Goal: Task Accomplishment & Management: Use online tool/utility

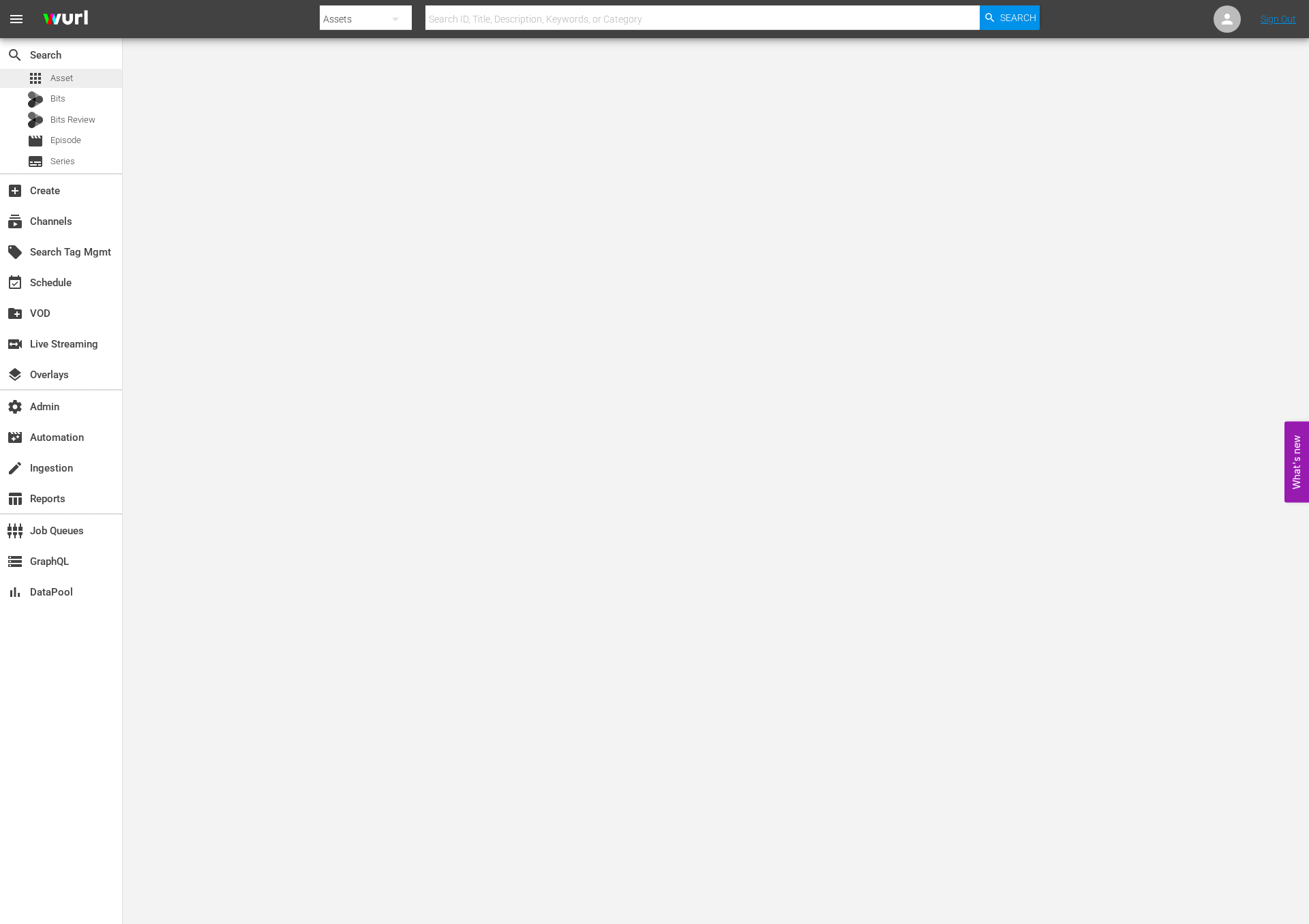
click at [73, 83] on div "apps Asset" at bounding box center [61, 78] width 122 height 19
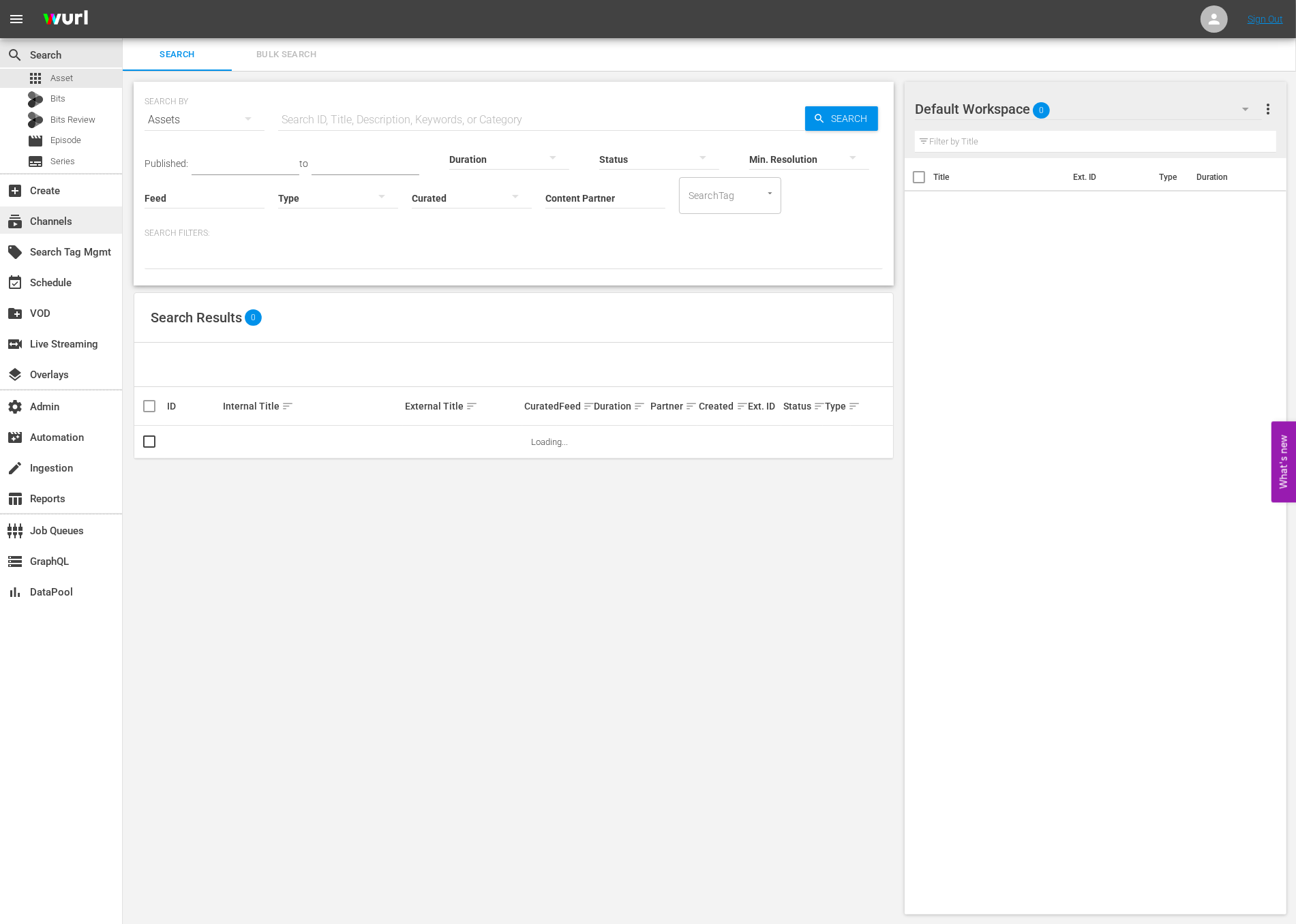
click at [66, 219] on div "subscriptions Channels" at bounding box center [38, 219] width 76 height 12
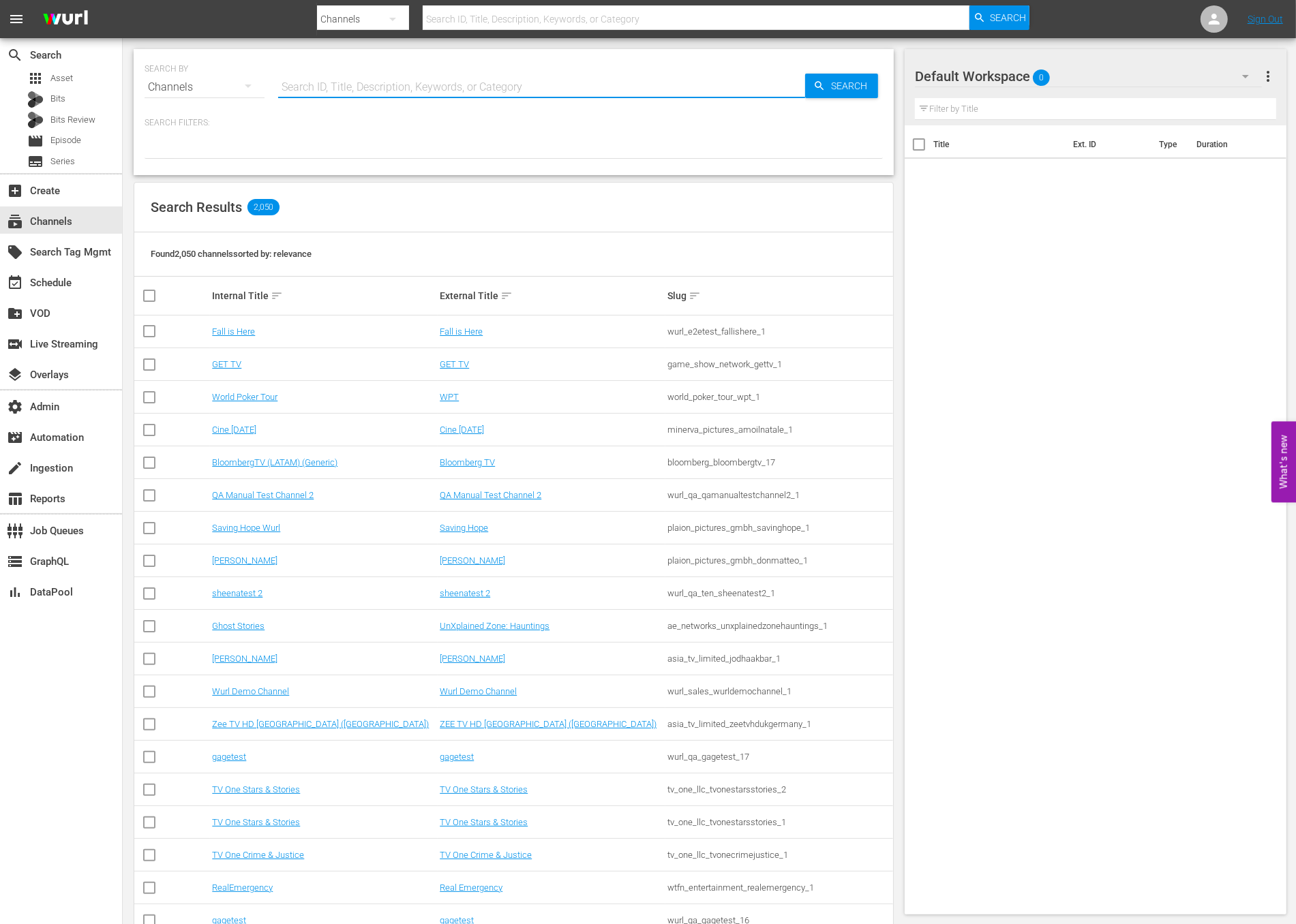
click at [344, 95] on input "text" at bounding box center [541, 87] width 527 height 33
type input "msg"
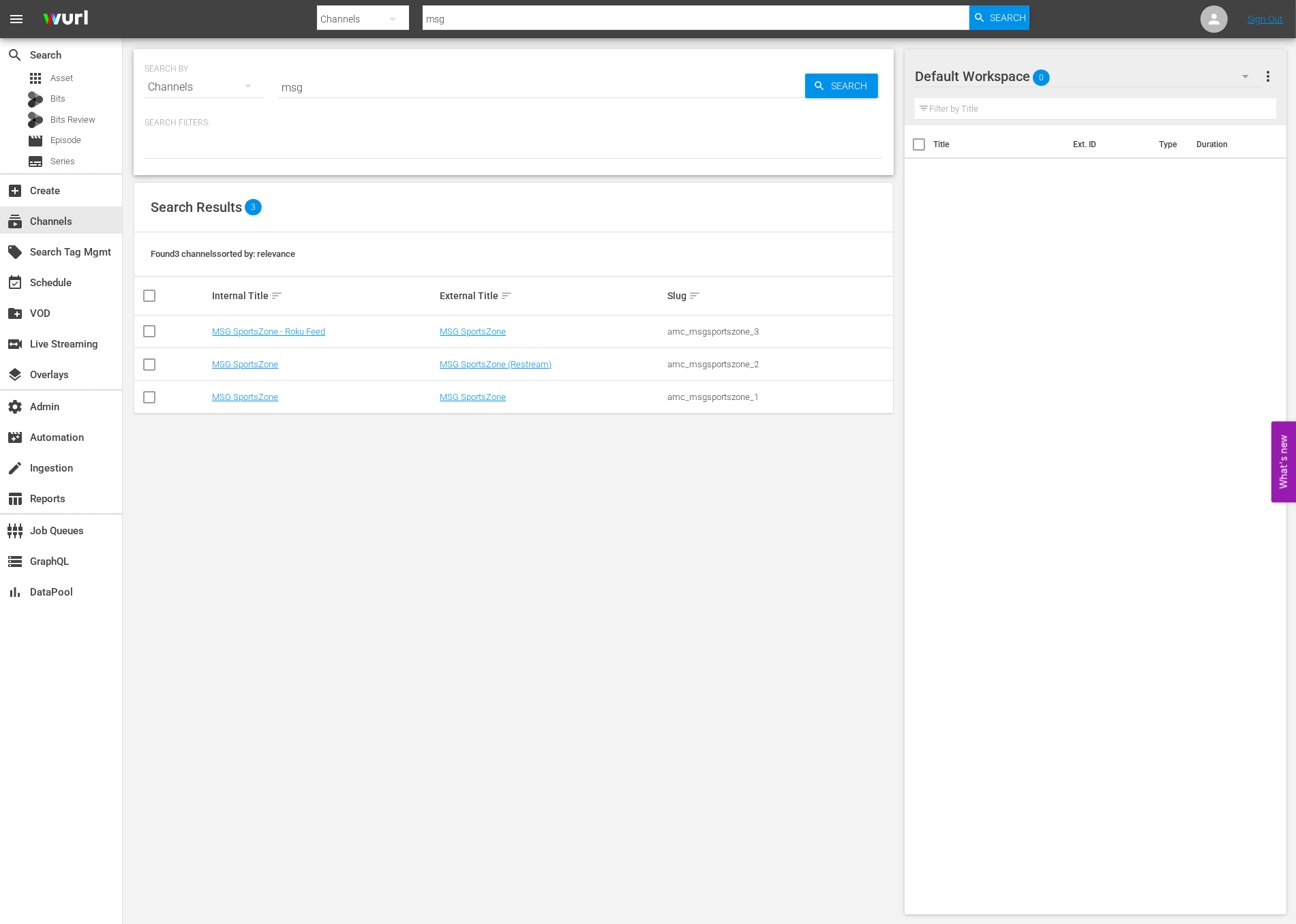
click at [417, 521] on div "SEARCH BY Search By Channels Search ID, Title, Description, Keywords, or Catego…" at bounding box center [513, 482] width 782 height 888
click at [465, 398] on link "MSG SportsZone" at bounding box center [472, 397] width 66 height 10
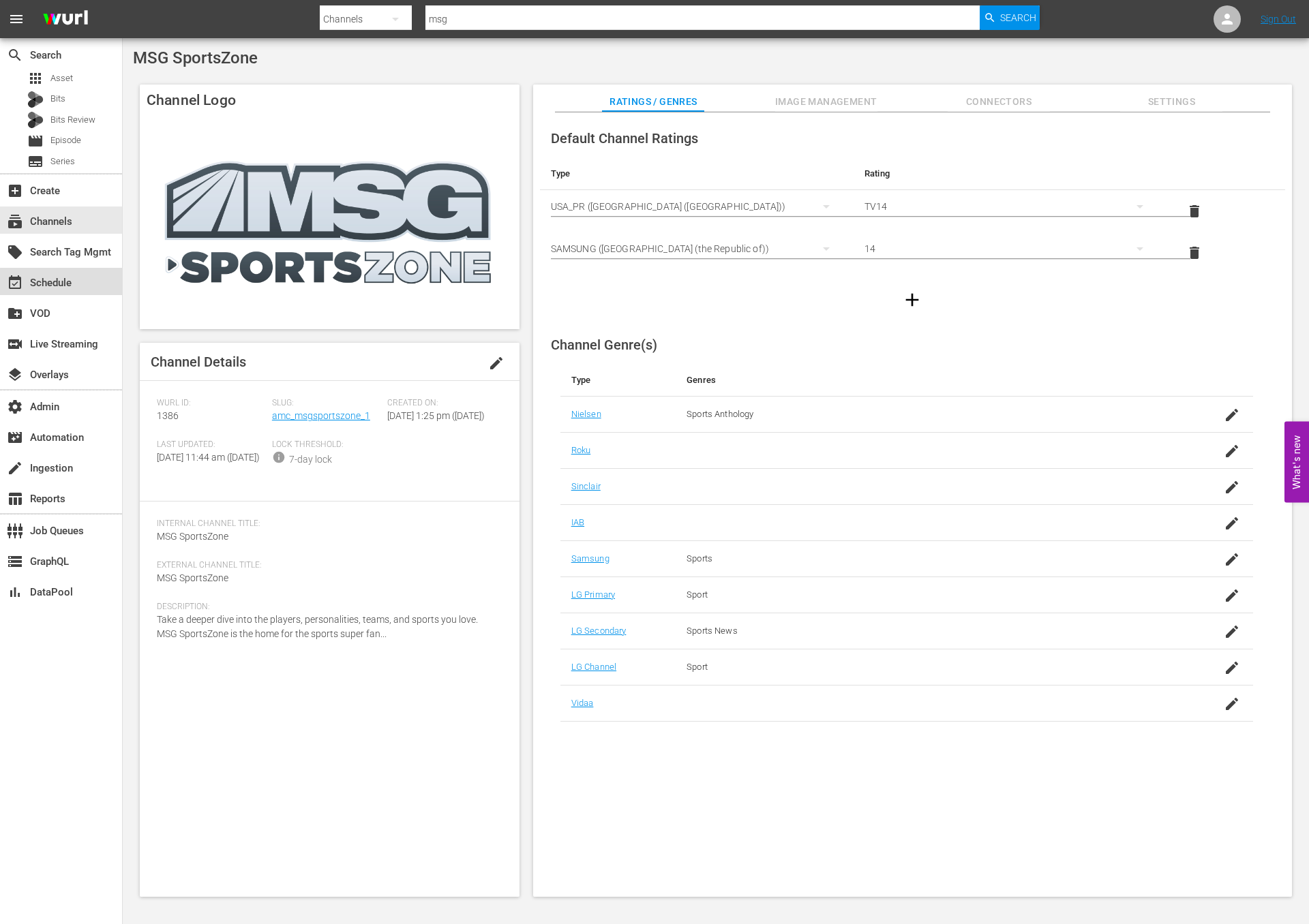
click at [69, 287] on div "event_available Schedule" at bounding box center [38, 280] width 76 height 12
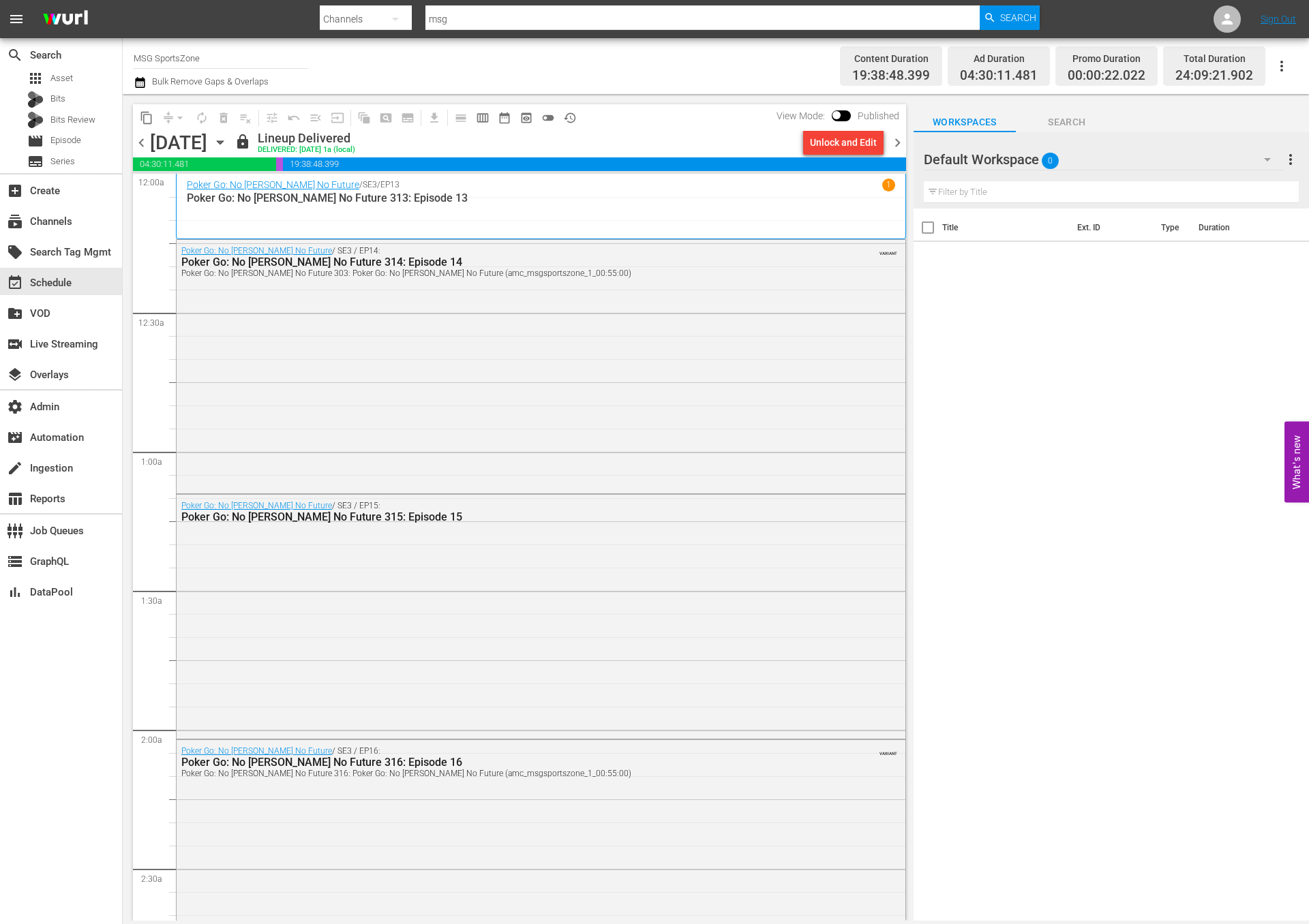
click at [895, 146] on span "chevron_right" at bounding box center [897, 143] width 17 height 17
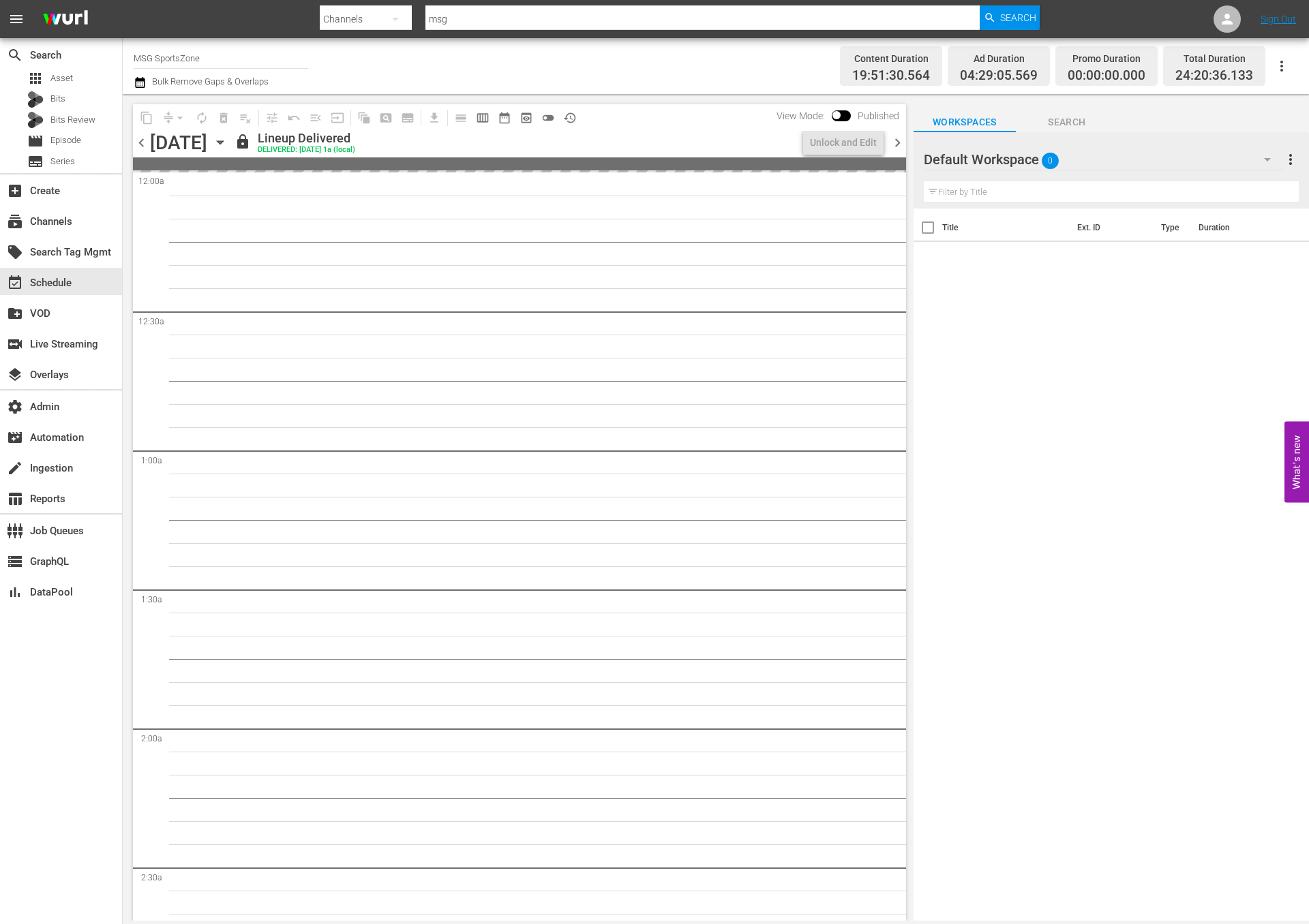
click at [895, 146] on span "chevron_right" at bounding box center [897, 143] width 17 height 17
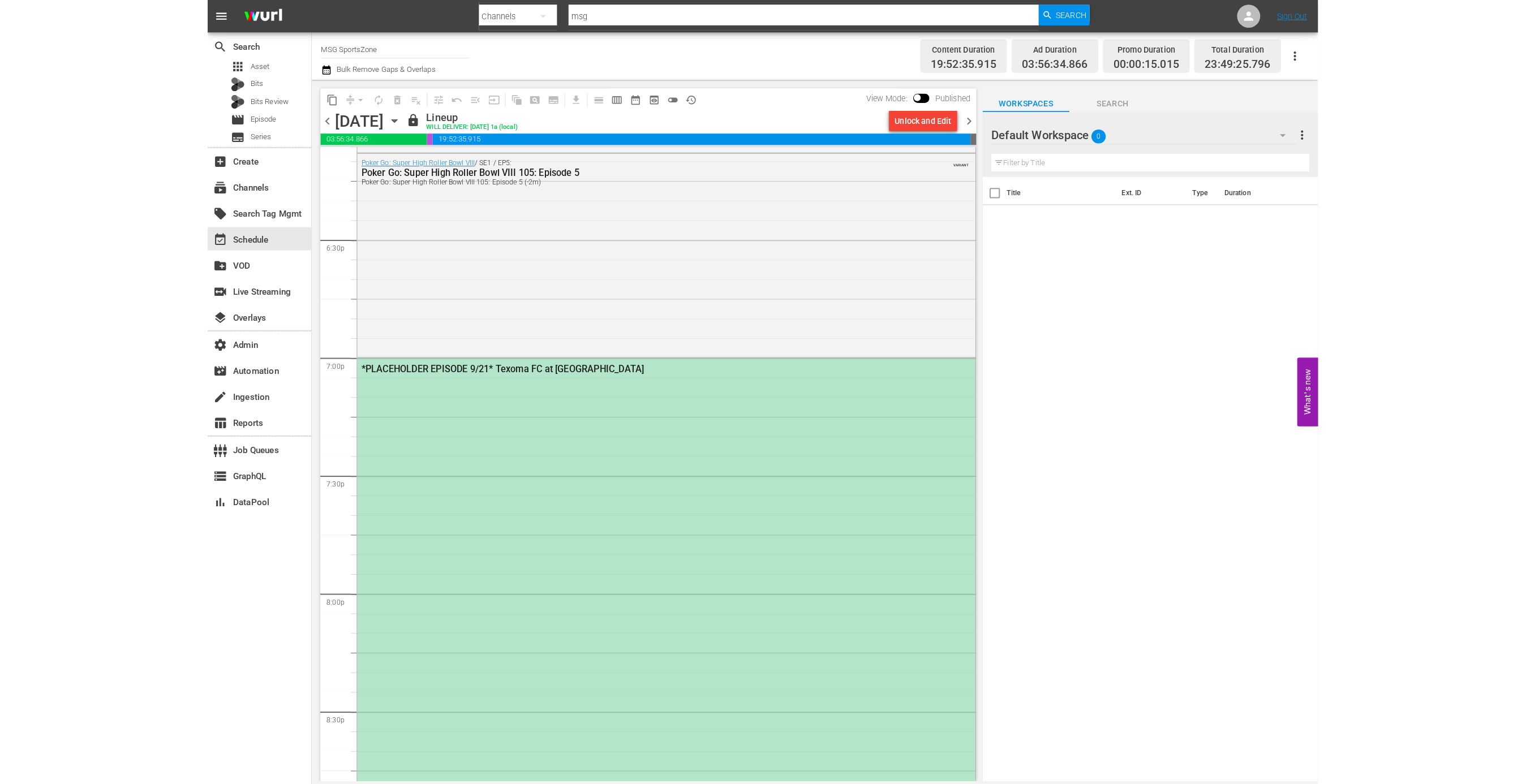
scroll to position [4518, 0]
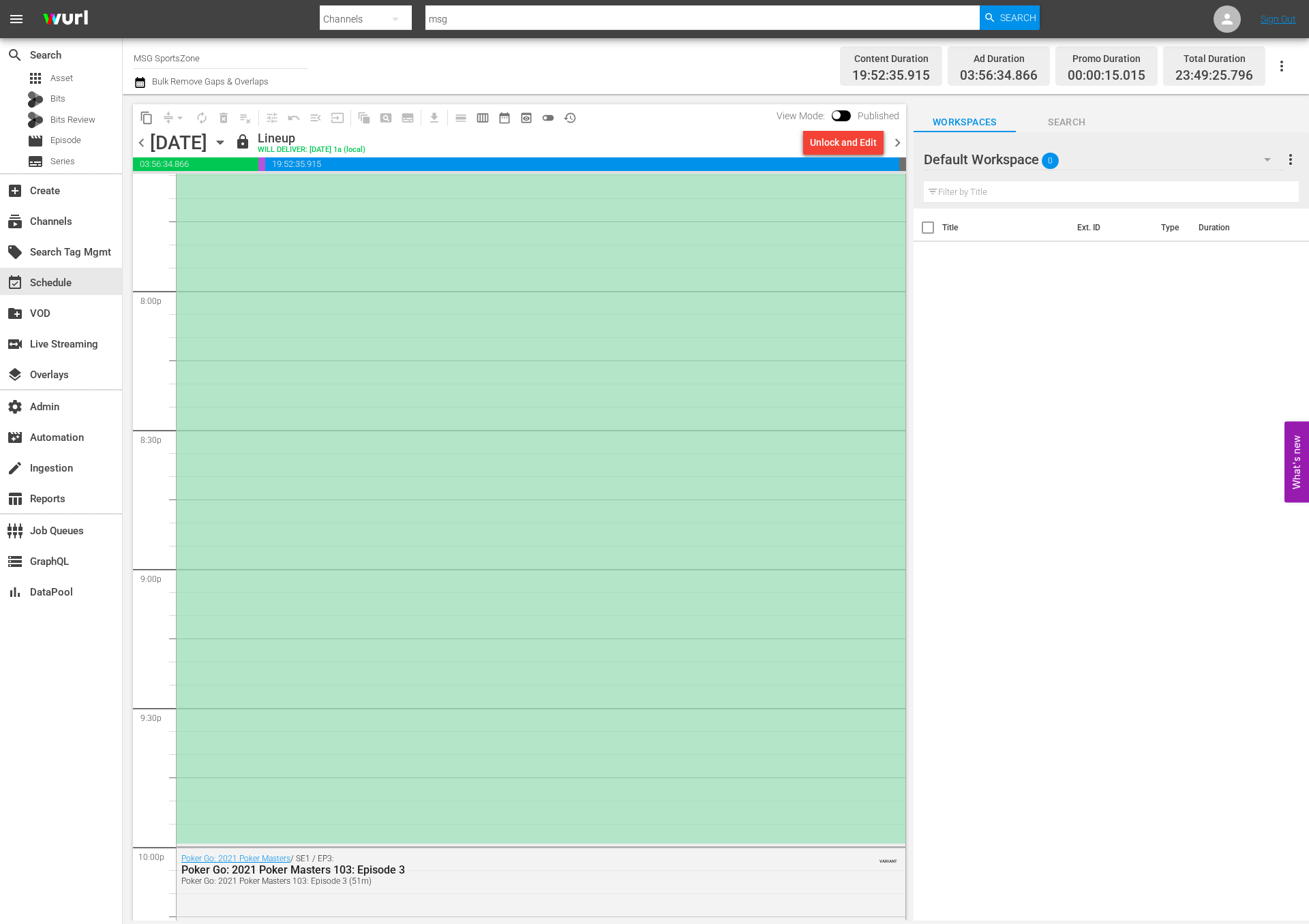
click at [722, 501] on div "*PLACEHOLDER EPISODE 9/21* Texoma FC at Westchester SC" at bounding box center [540, 428] width 729 height 830
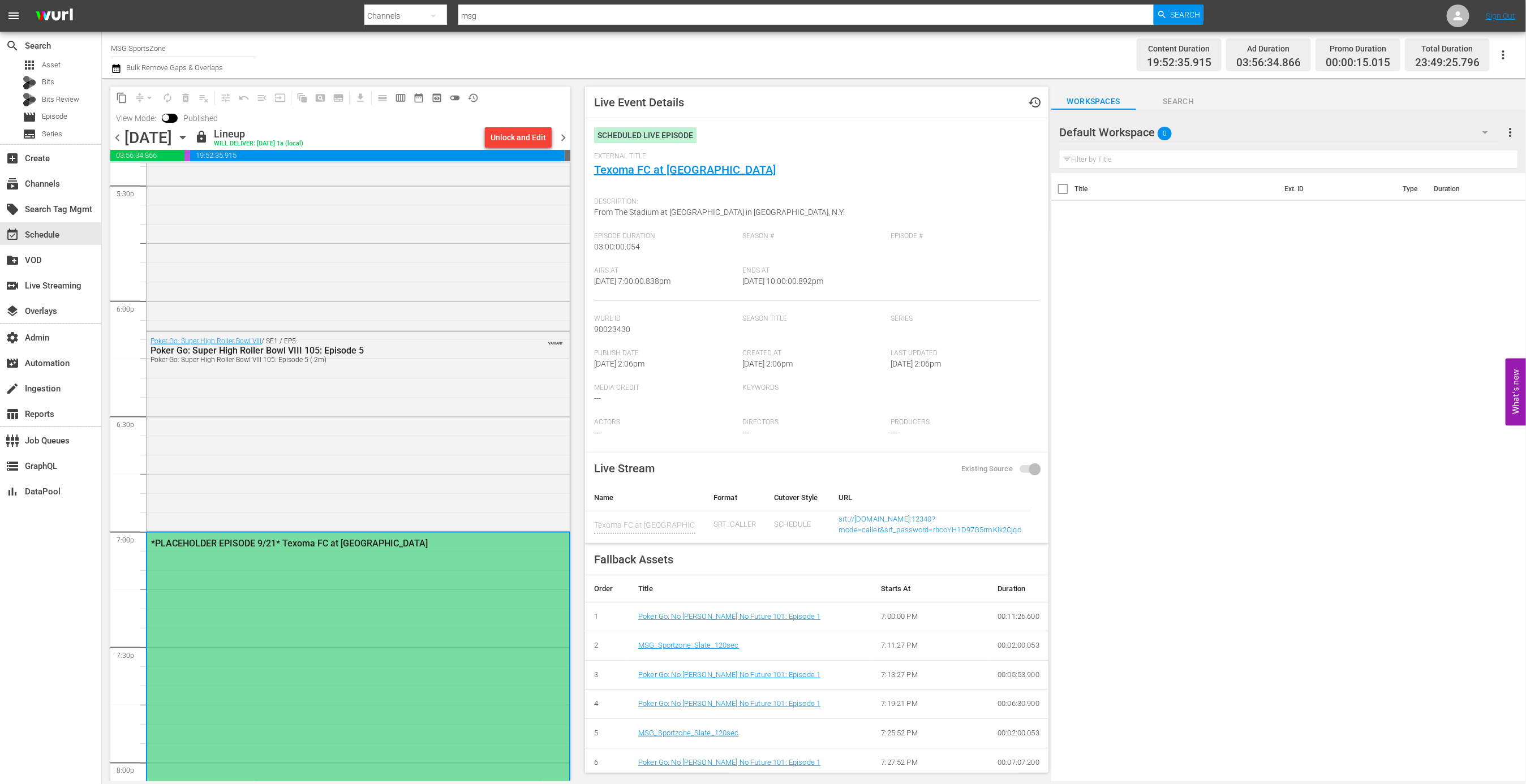
scroll to position [3647, 0]
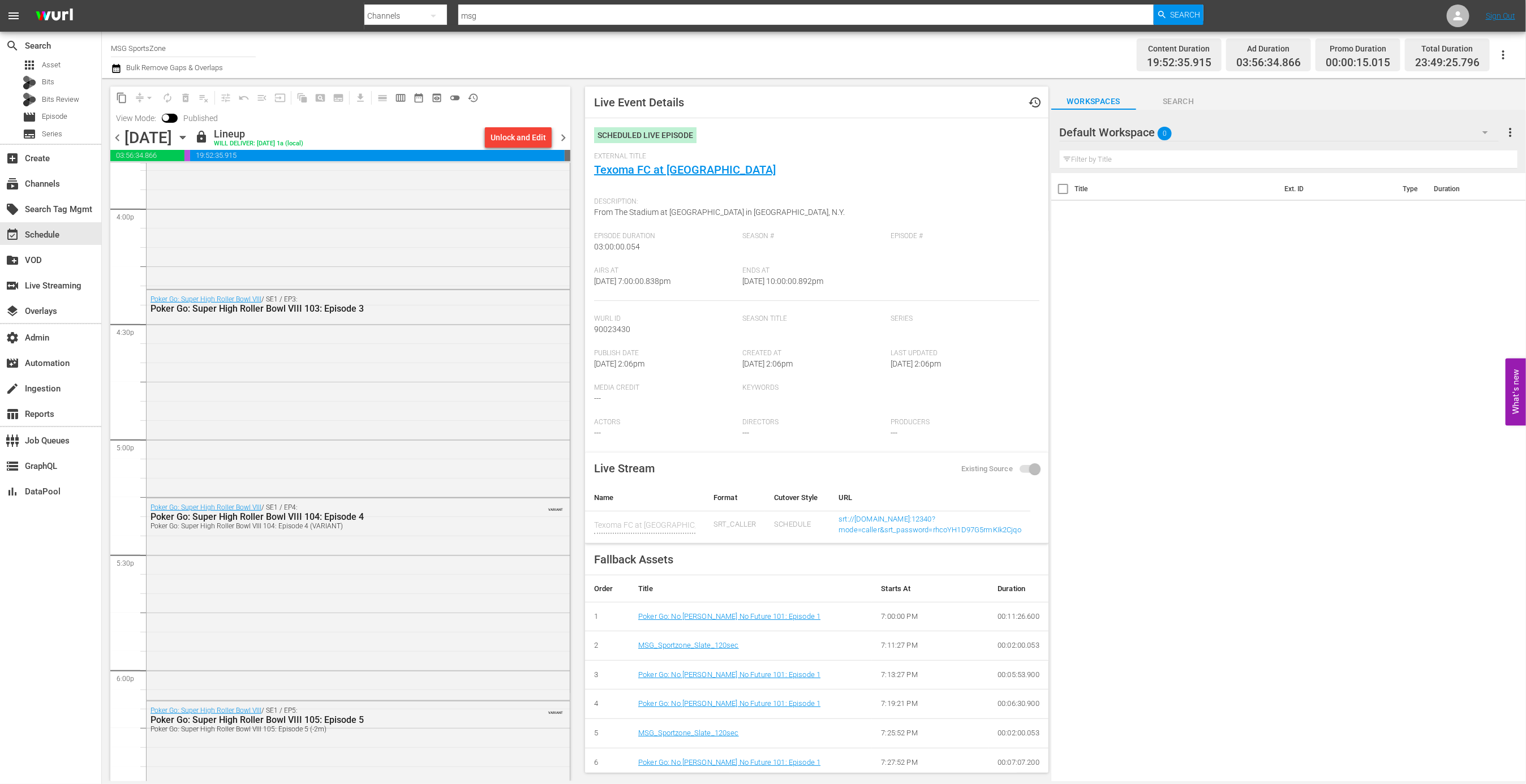
click at [107, 141] on div "content_copy compress arrow_drop_down autorenew_outlined delete_forever_outline…" at bounding box center [337, 429] width 471 height 703
click at [113, 138] on span "chevron_left" at bounding box center [118, 138] width 14 height 14
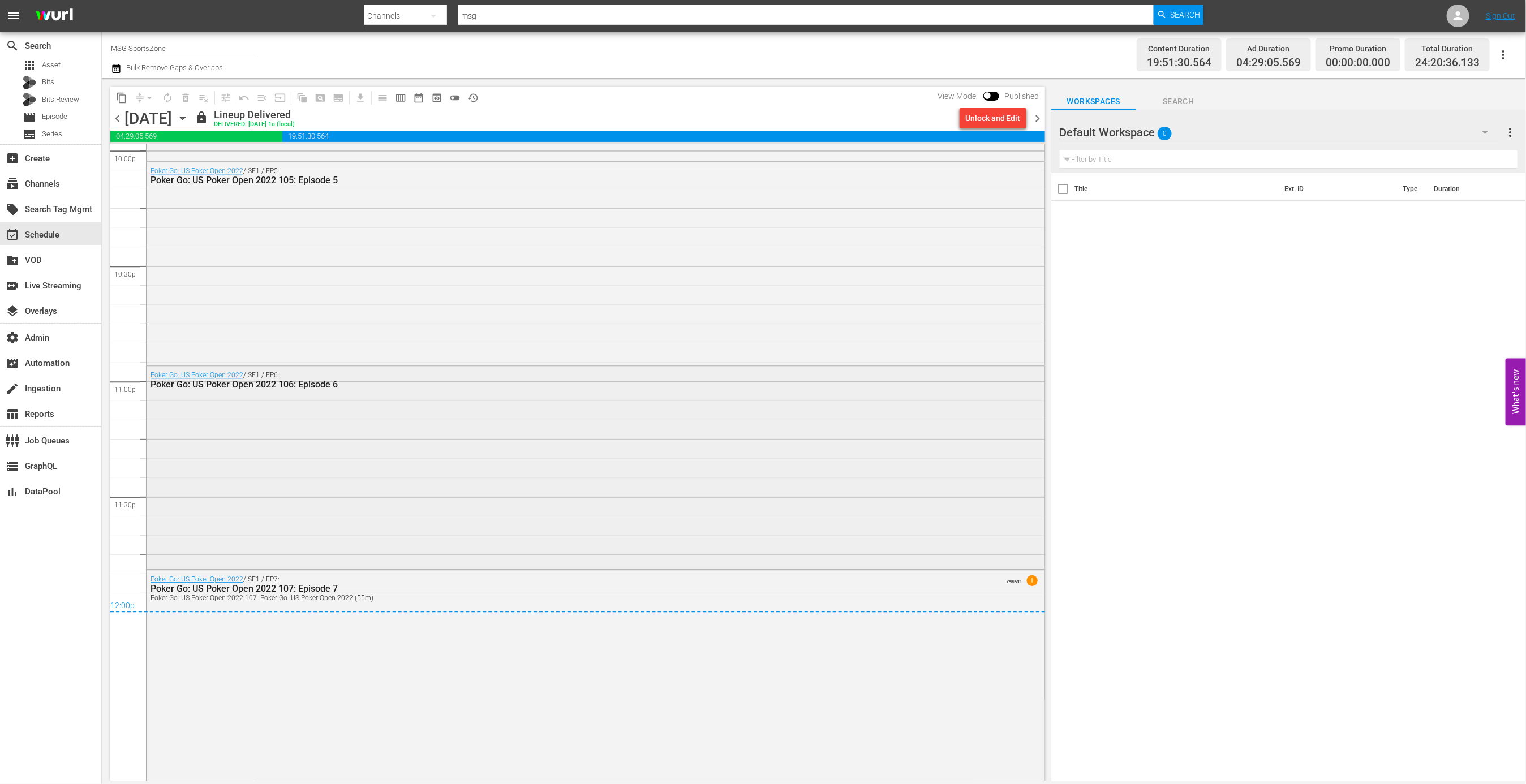
scroll to position [5053, 0]
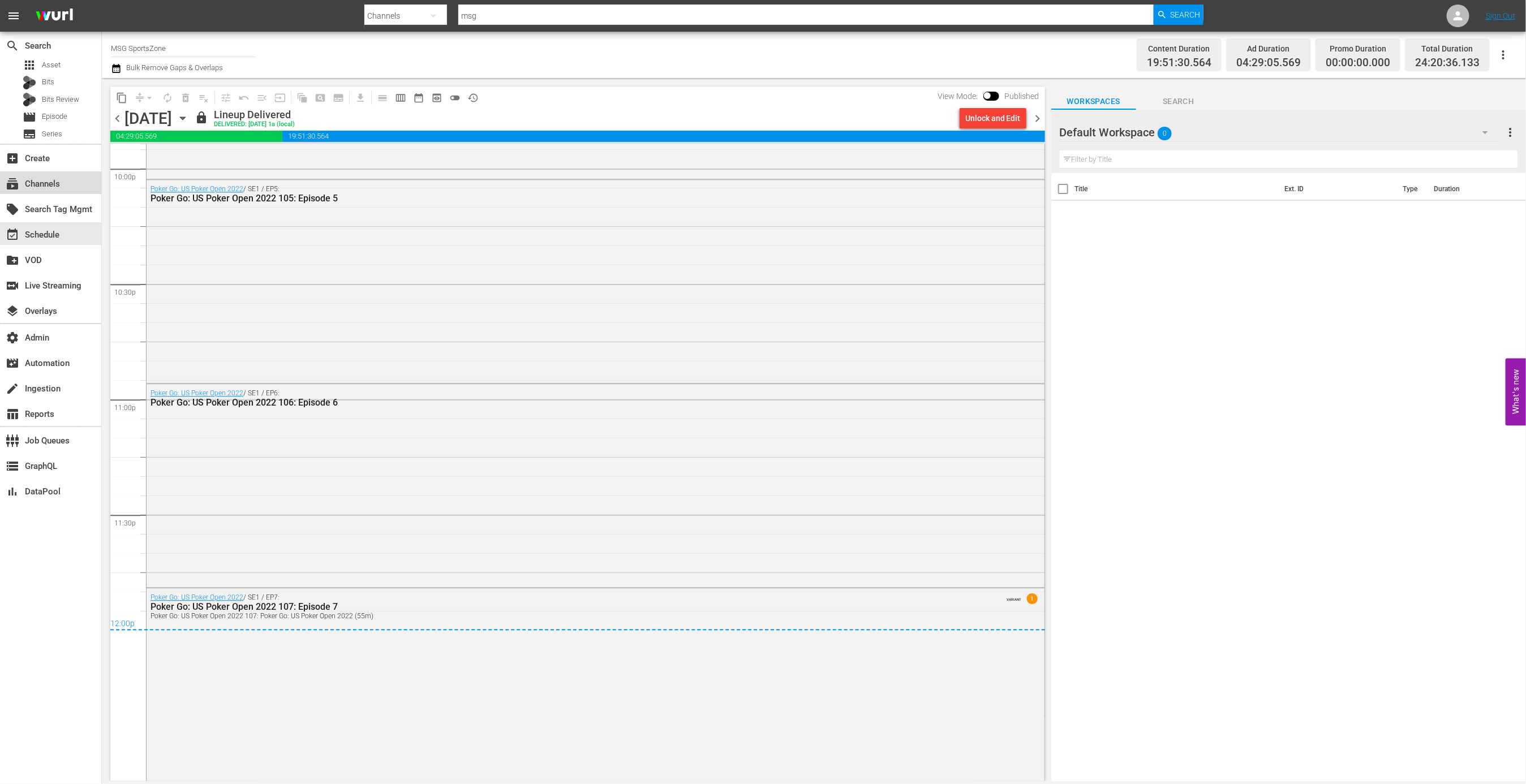
click at [72, 182] on div "subscriptions Channels" at bounding box center [50, 182] width 101 height 22
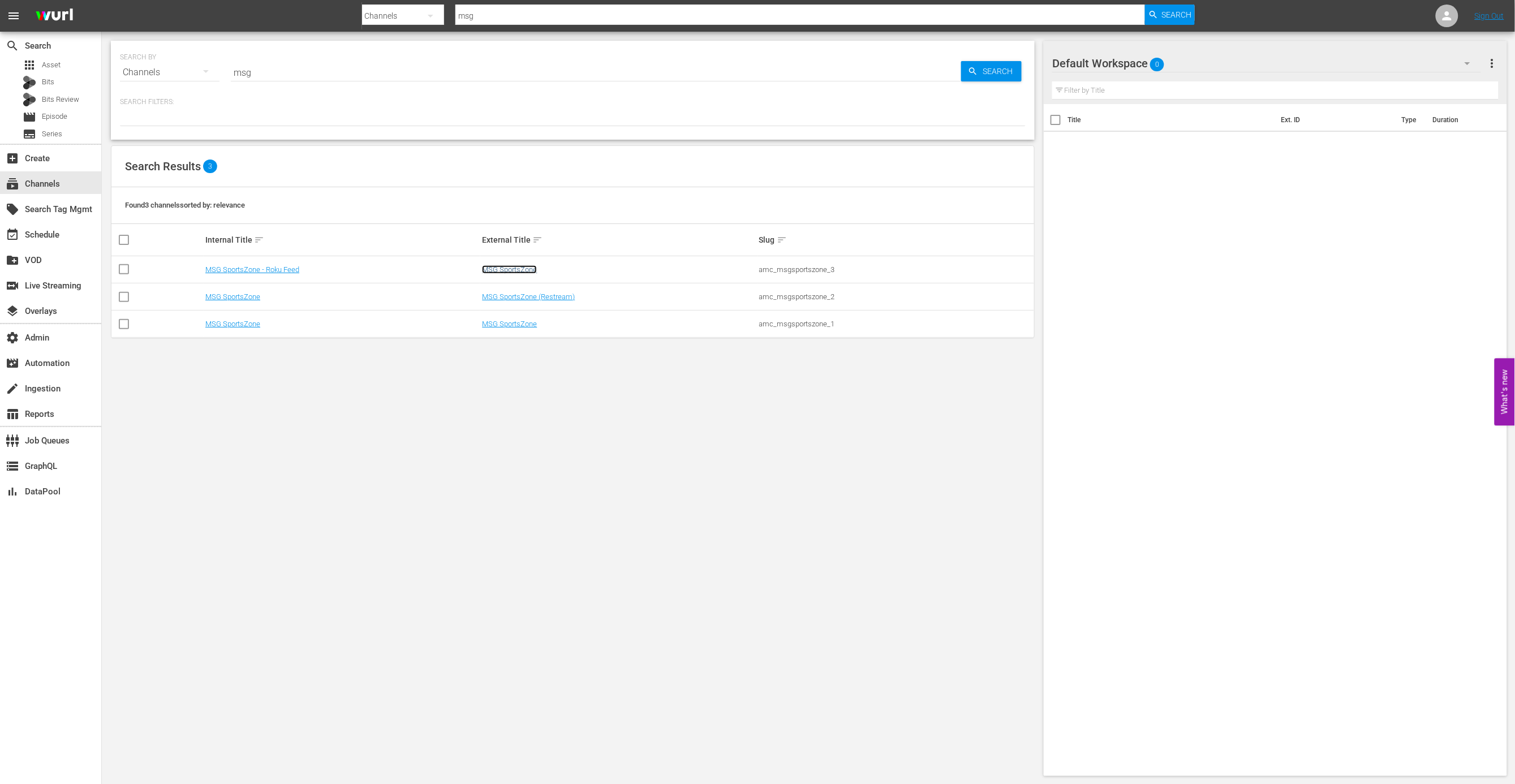
click at [512, 268] on link "MSG SportsZone" at bounding box center [509, 269] width 55 height 9
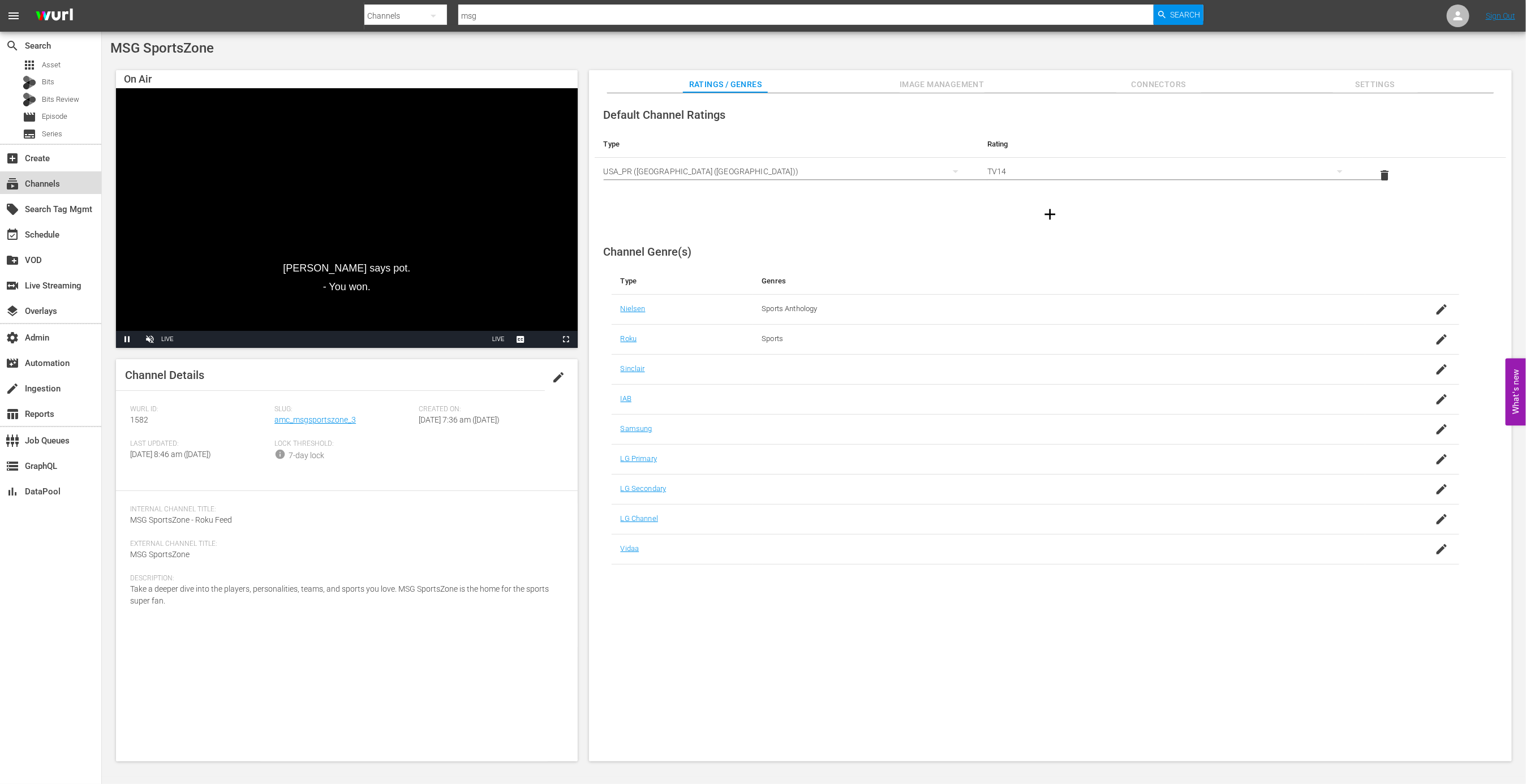
click at [60, 184] on div "subscriptions Channels" at bounding box center [32, 182] width 63 height 10
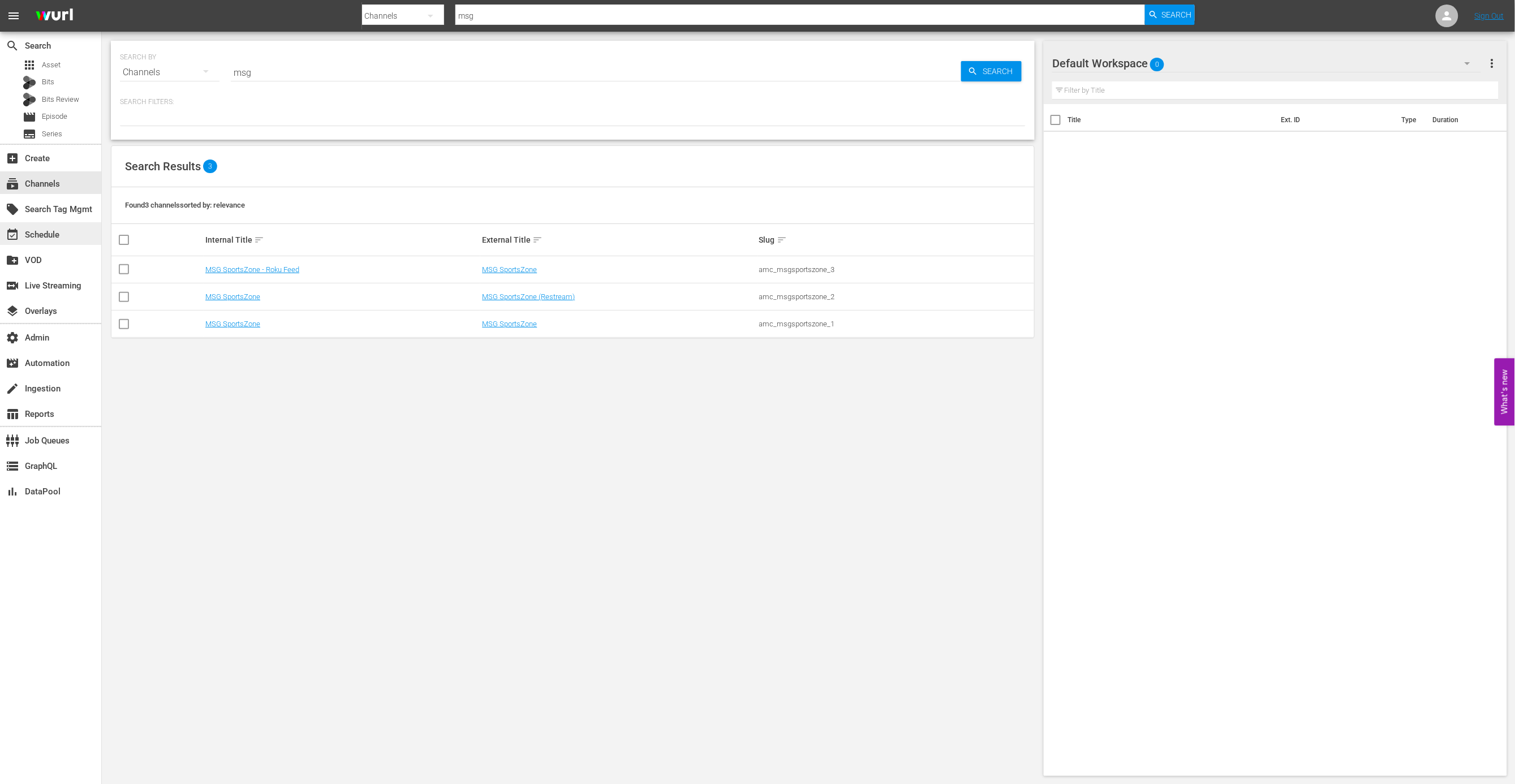
click at [64, 237] on div "event_available Schedule" at bounding box center [50, 233] width 101 height 22
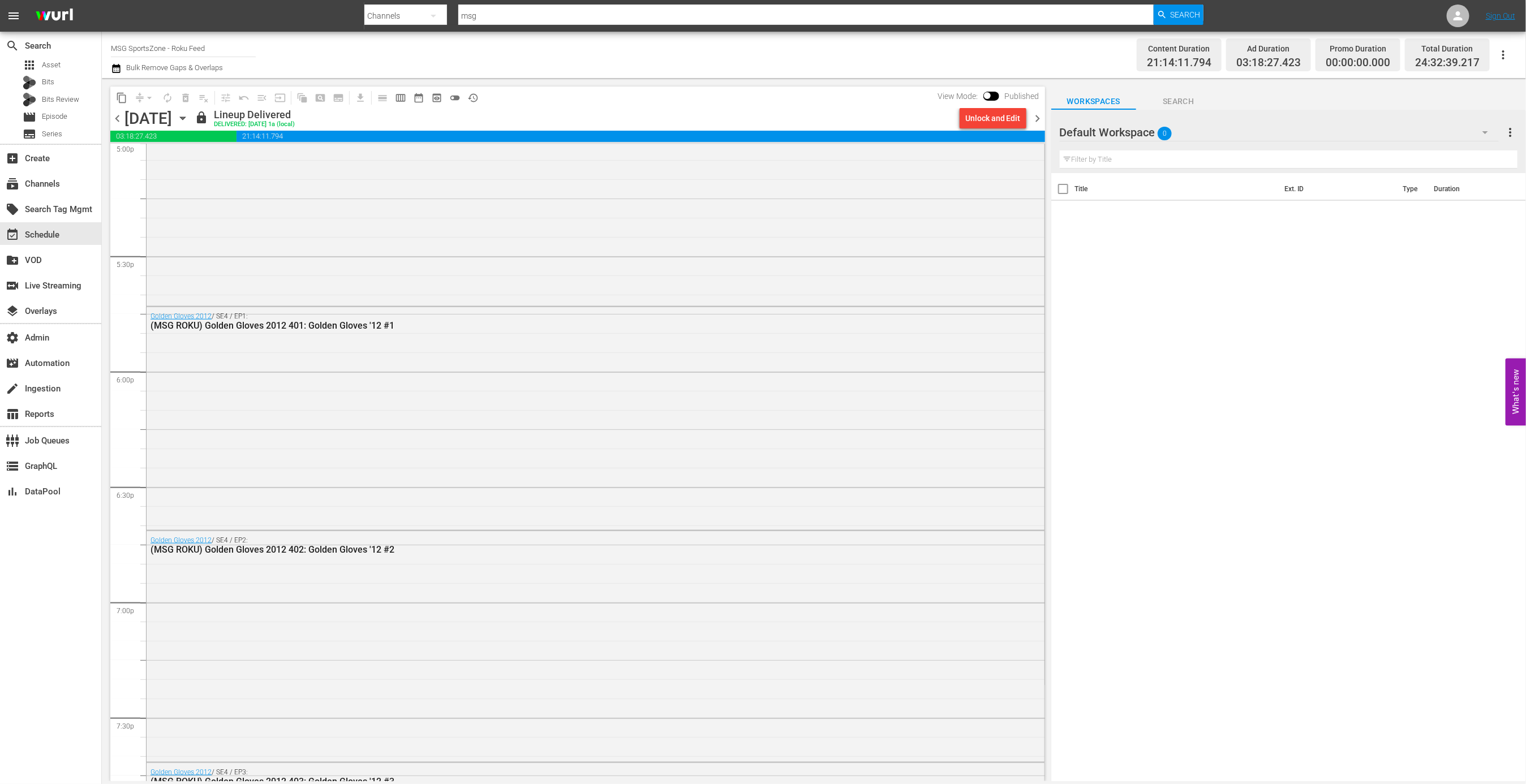
scroll to position [5064, 0]
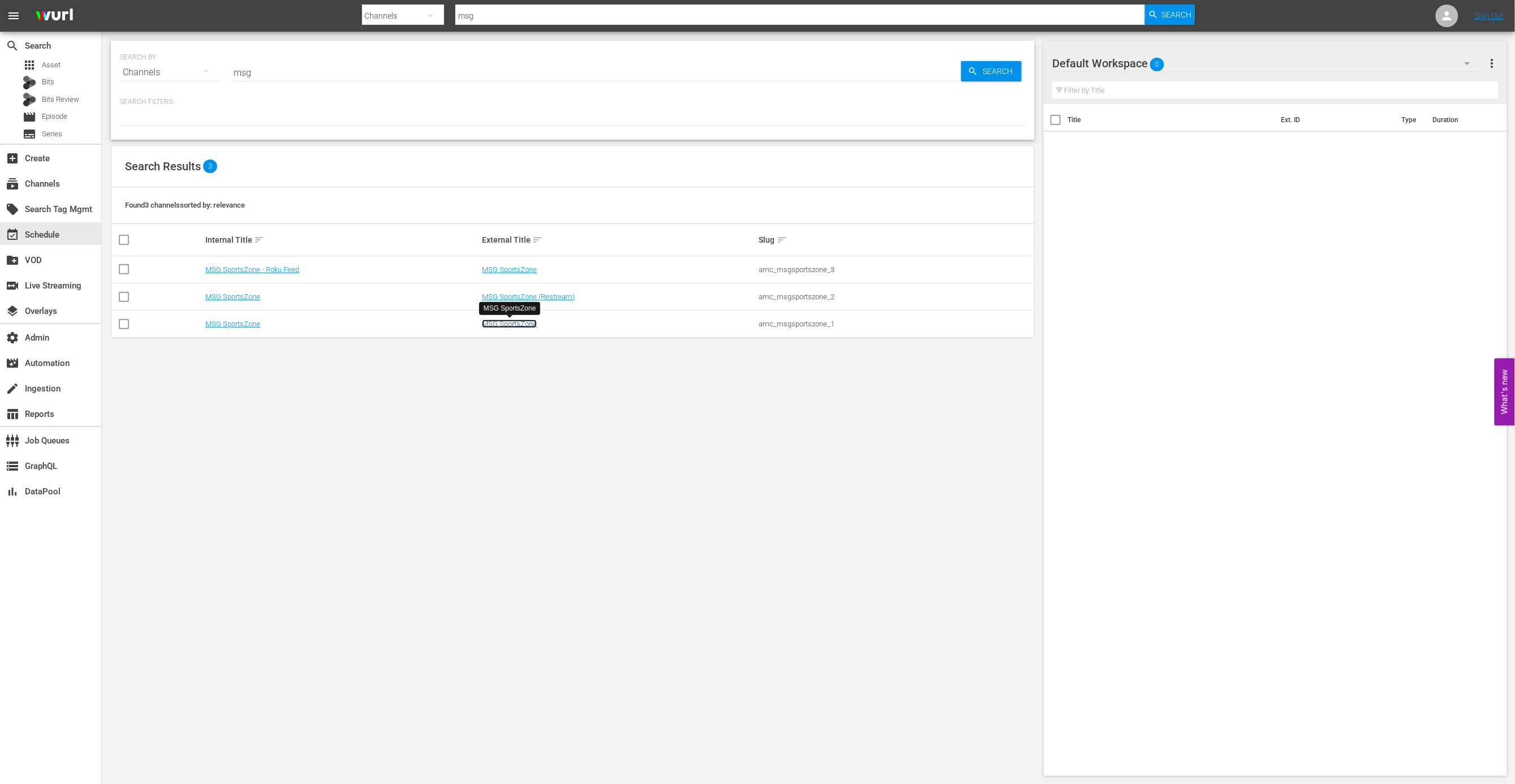
click at [493, 327] on link "MSG SportsZone" at bounding box center [509, 323] width 55 height 9
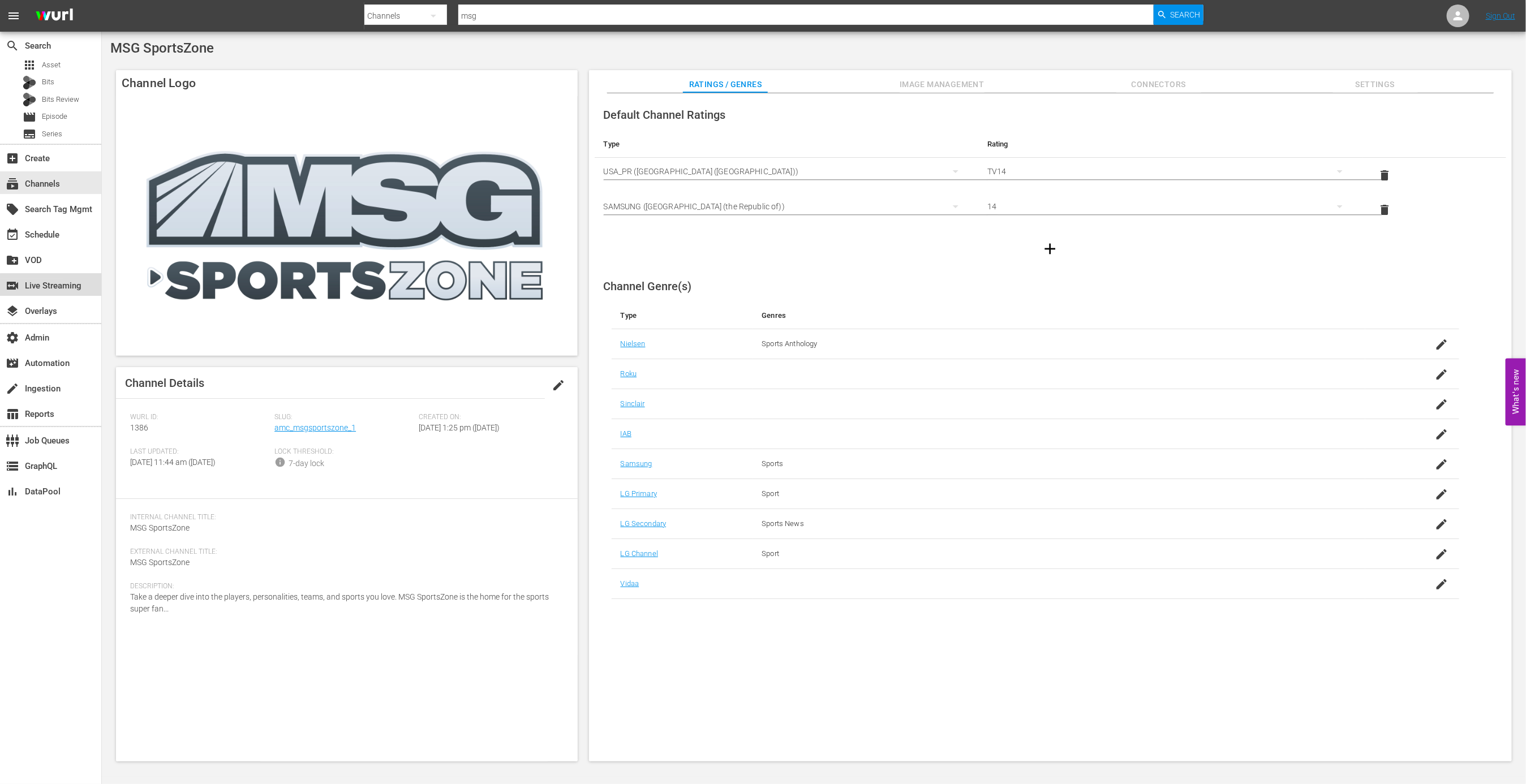
click at [63, 287] on div "switch_video Live Streaming" at bounding box center [32, 284] width 63 height 10
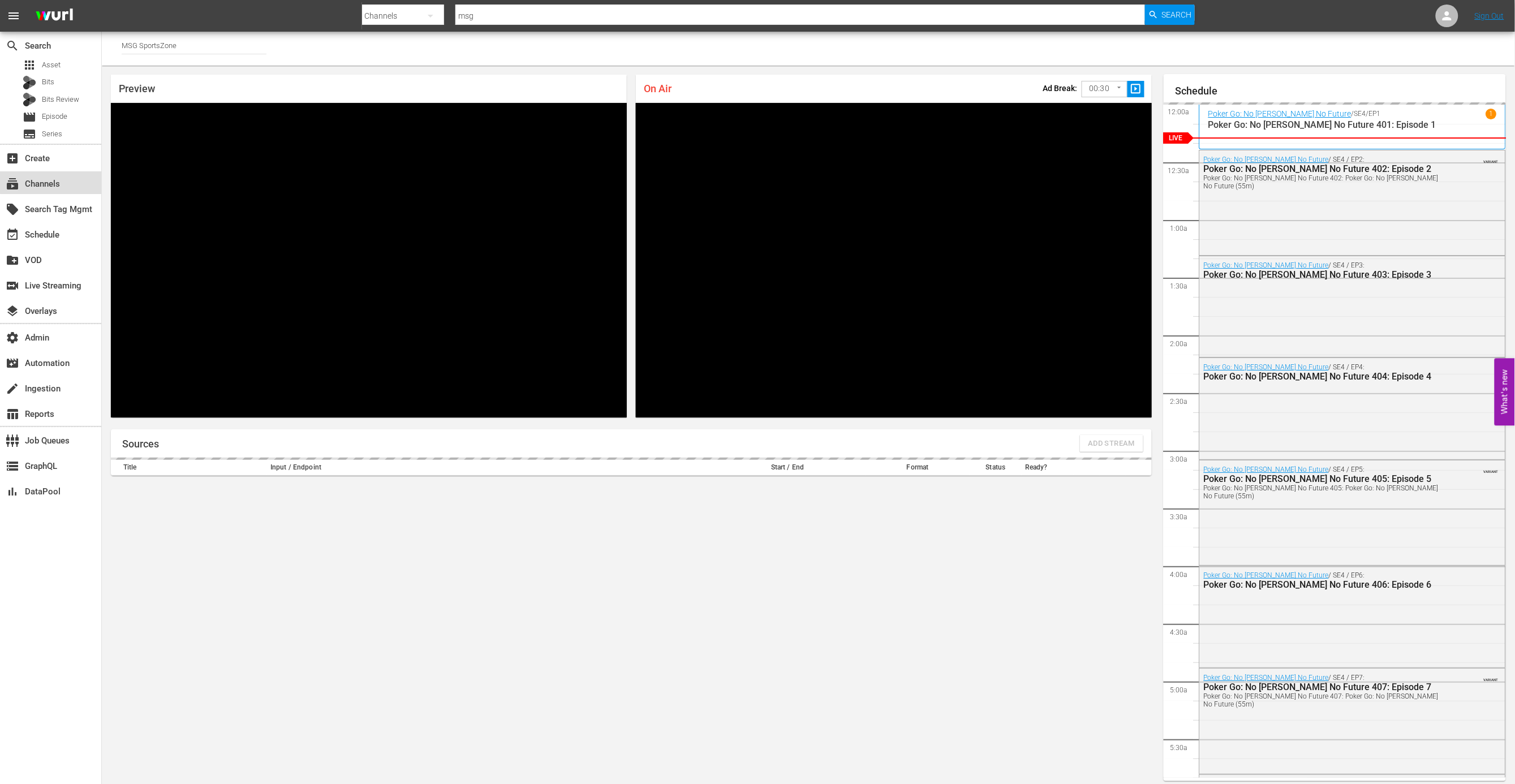
click at [53, 178] on div "subscriptions Channels" at bounding box center [32, 182] width 63 height 10
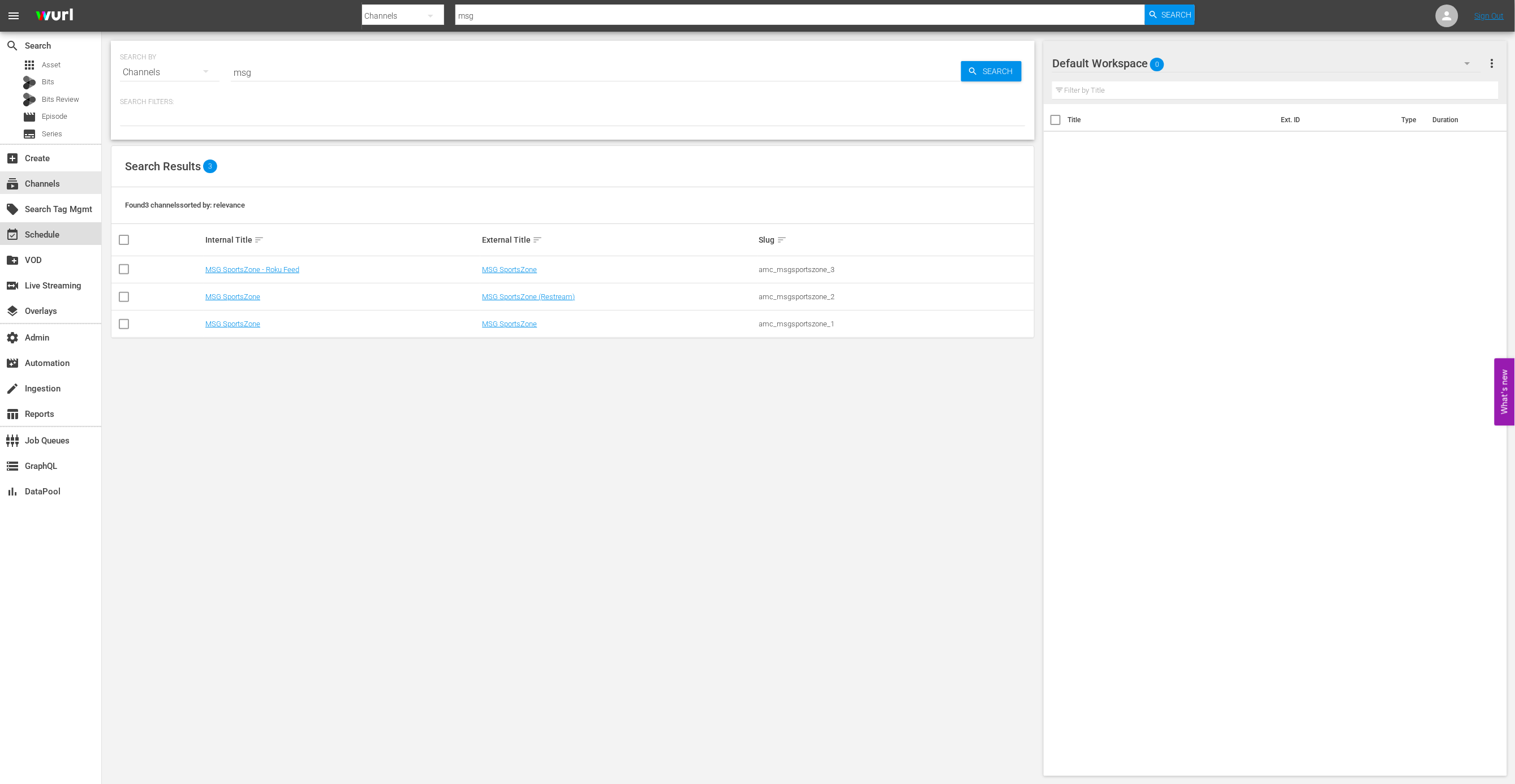
click at [69, 236] on div "event_available Schedule" at bounding box center [50, 233] width 101 height 22
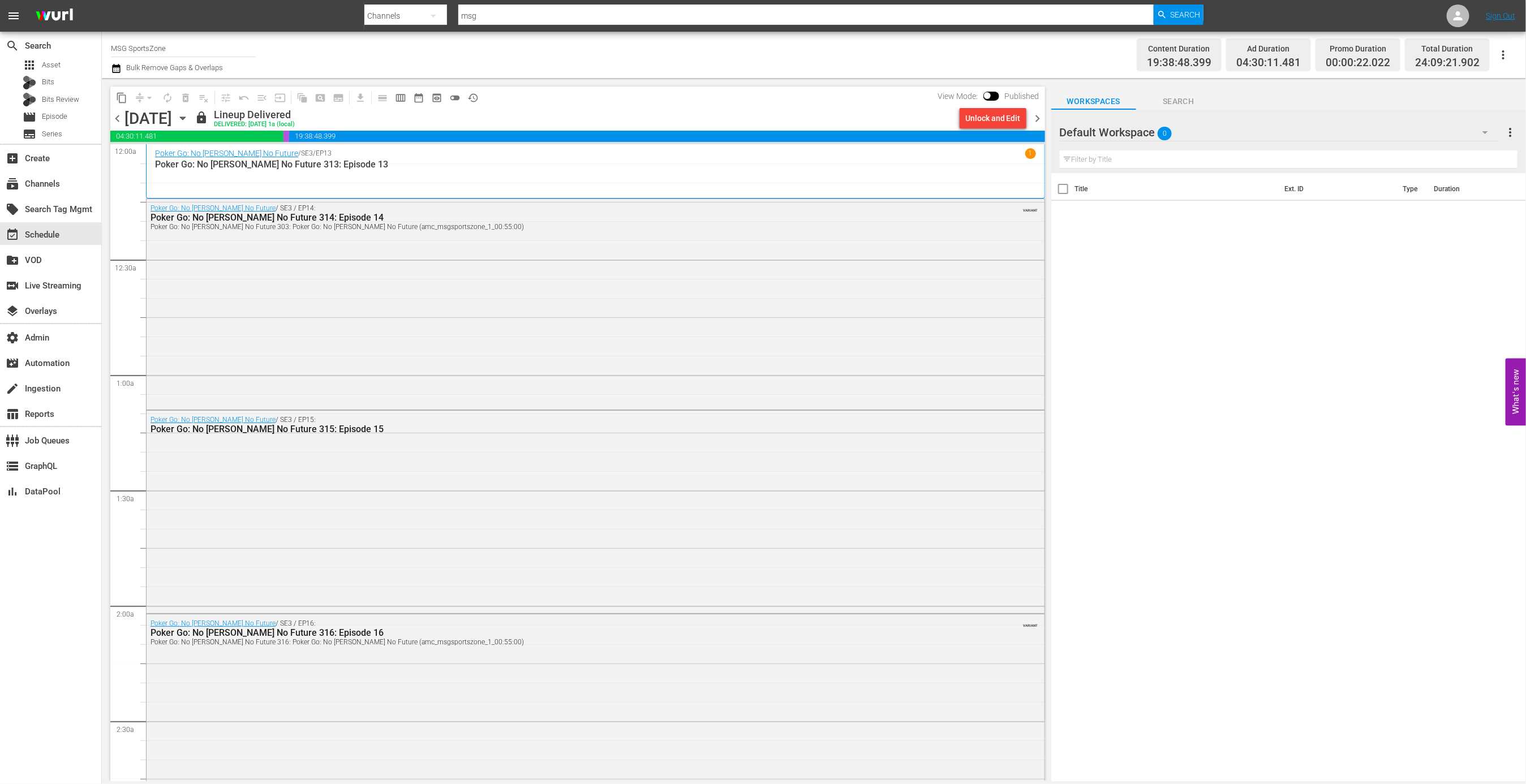
click at [1036, 117] on span "chevron_right" at bounding box center [1038, 118] width 14 height 14
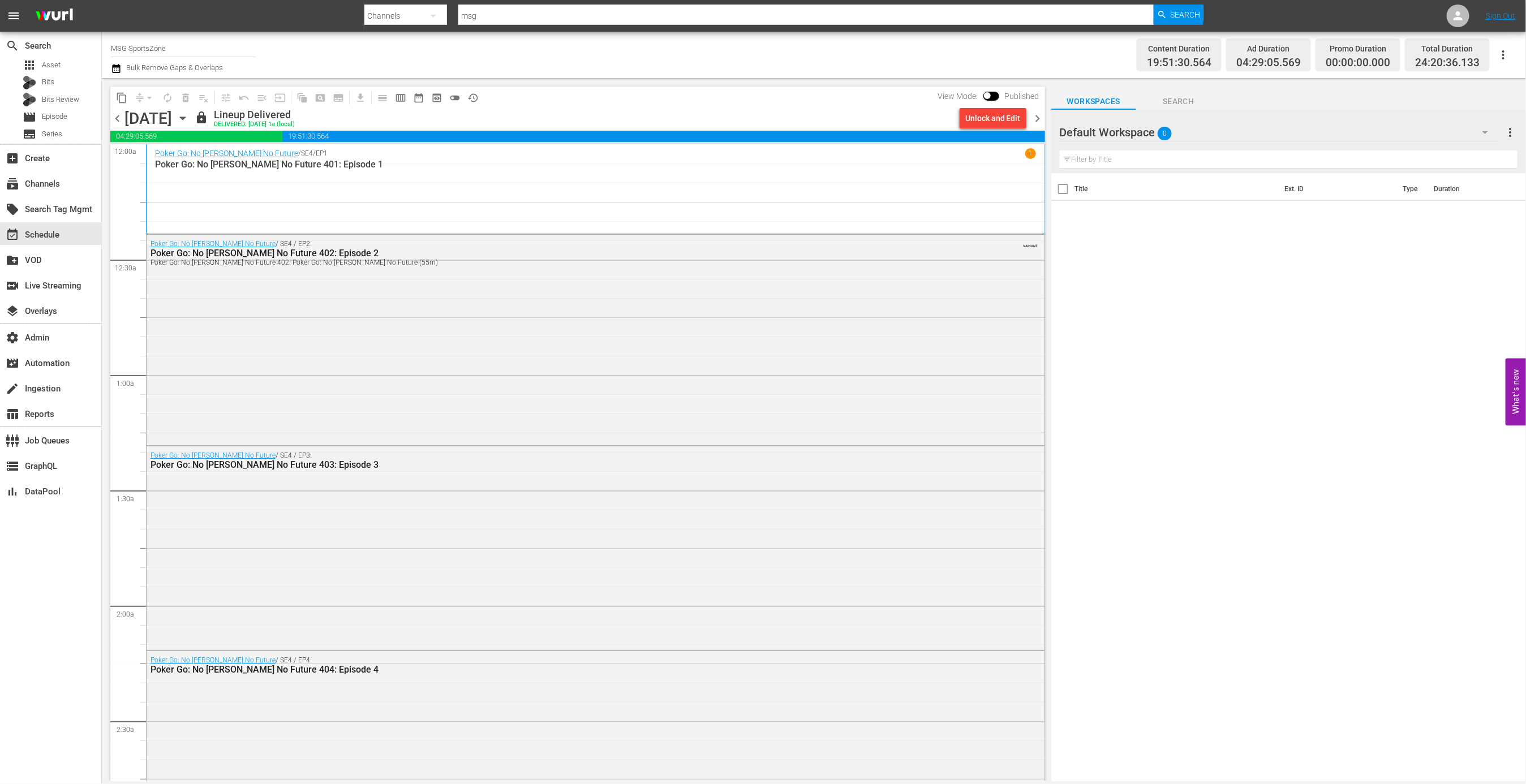
click at [1040, 117] on span "chevron_right" at bounding box center [1038, 118] width 14 height 14
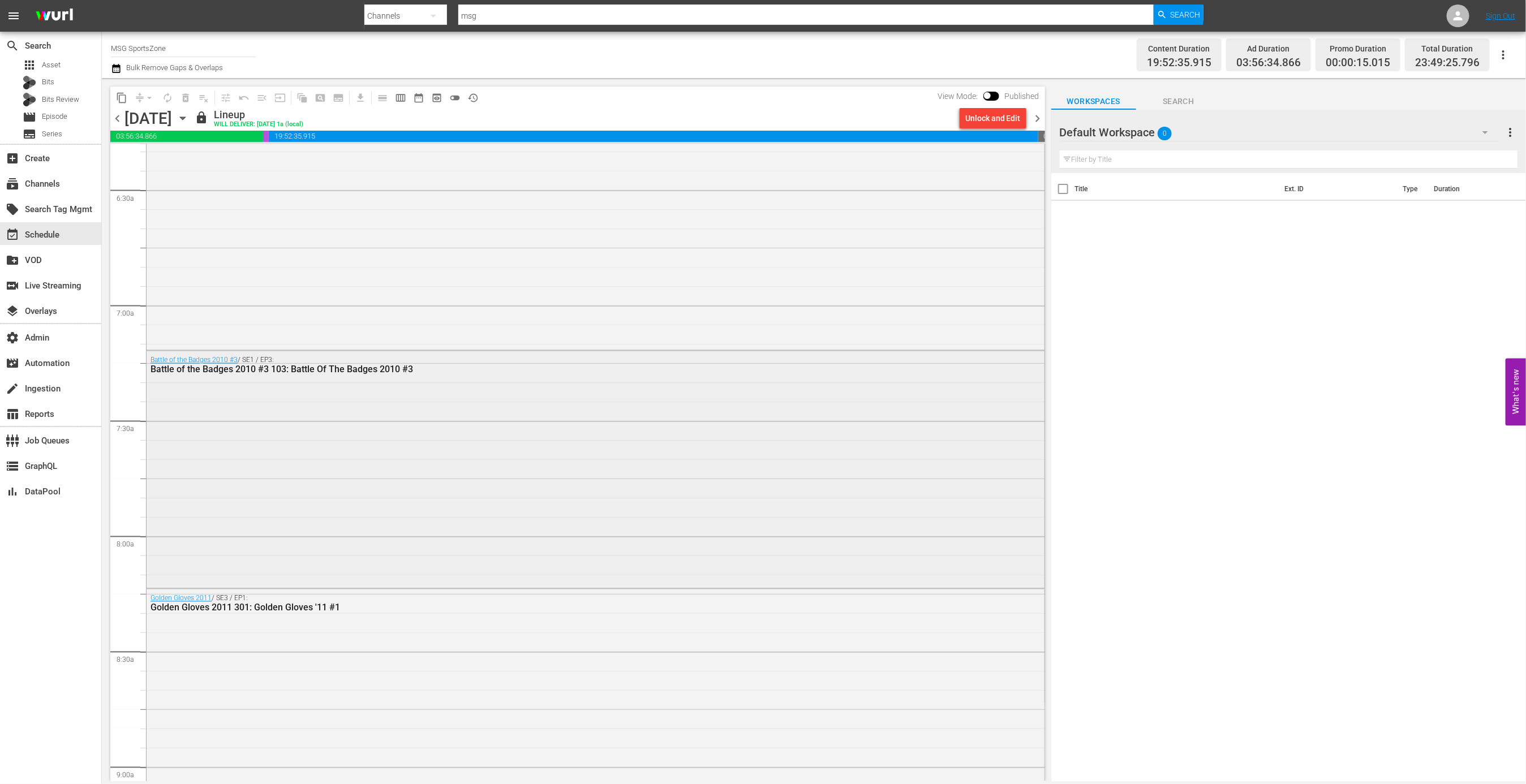
scroll to position [5030, 0]
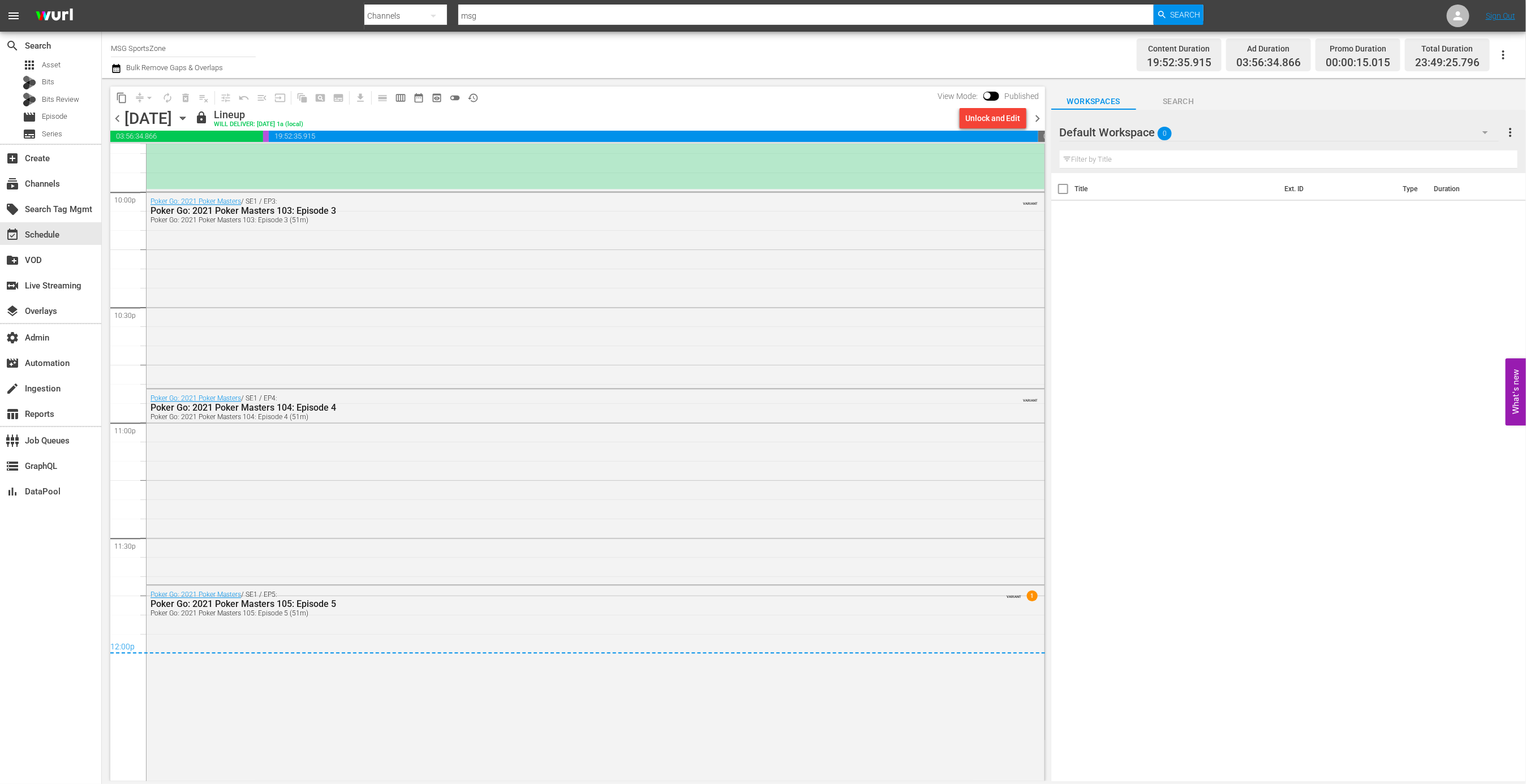
click at [121, 115] on span "chevron_left" at bounding box center [118, 118] width 14 height 14
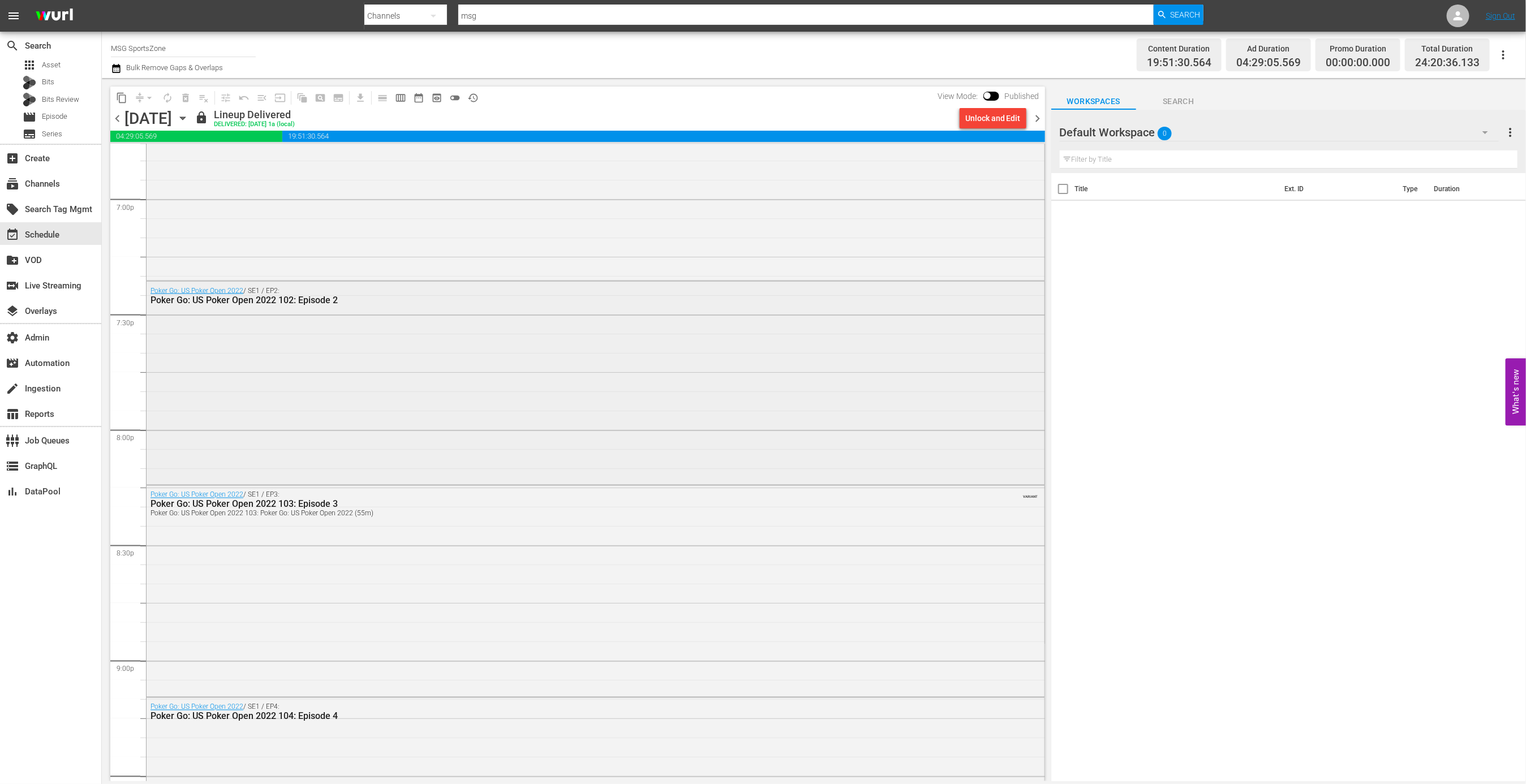
scroll to position [4249, 0]
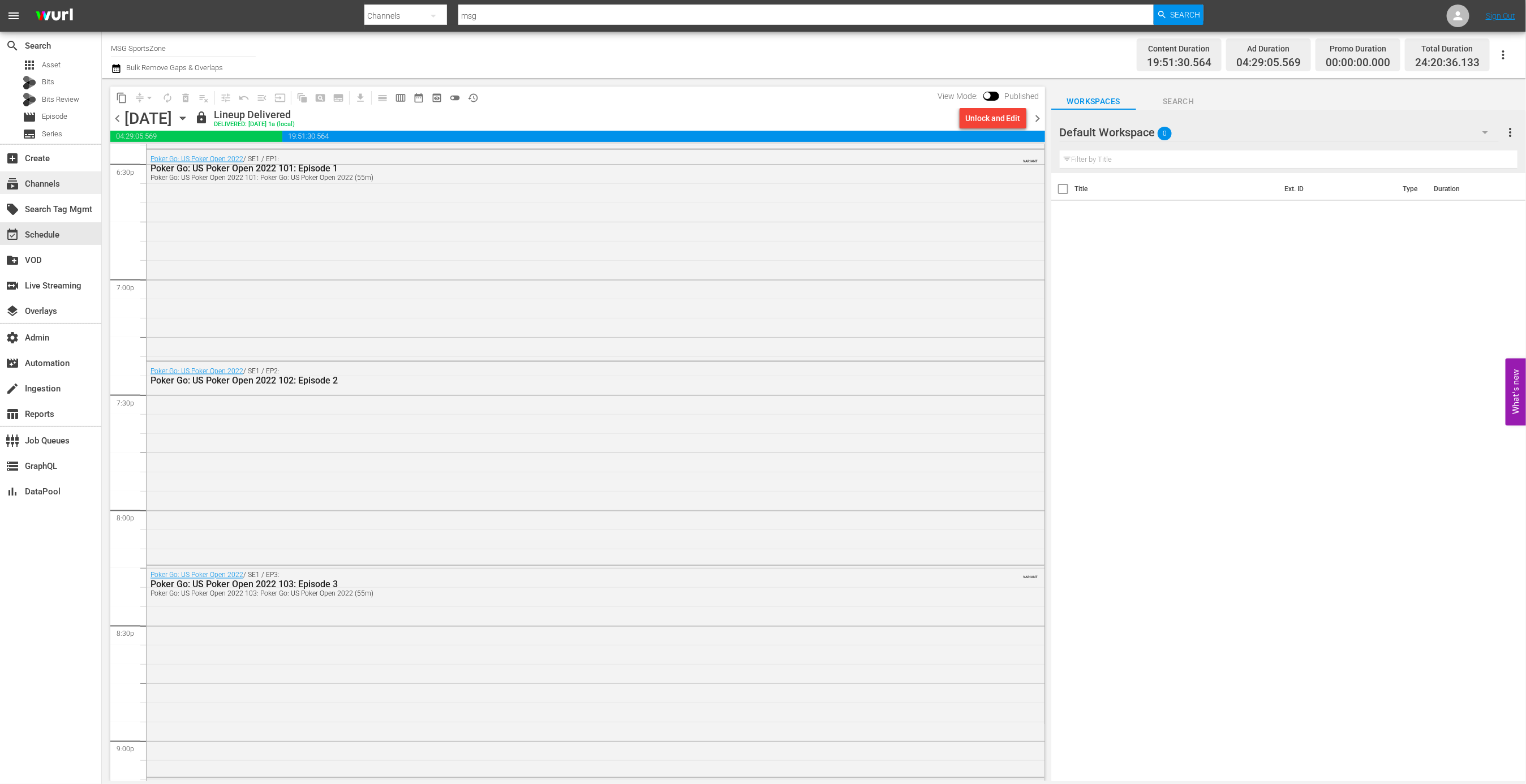
click at [56, 185] on div "subscriptions Channels" at bounding box center [32, 182] width 63 height 10
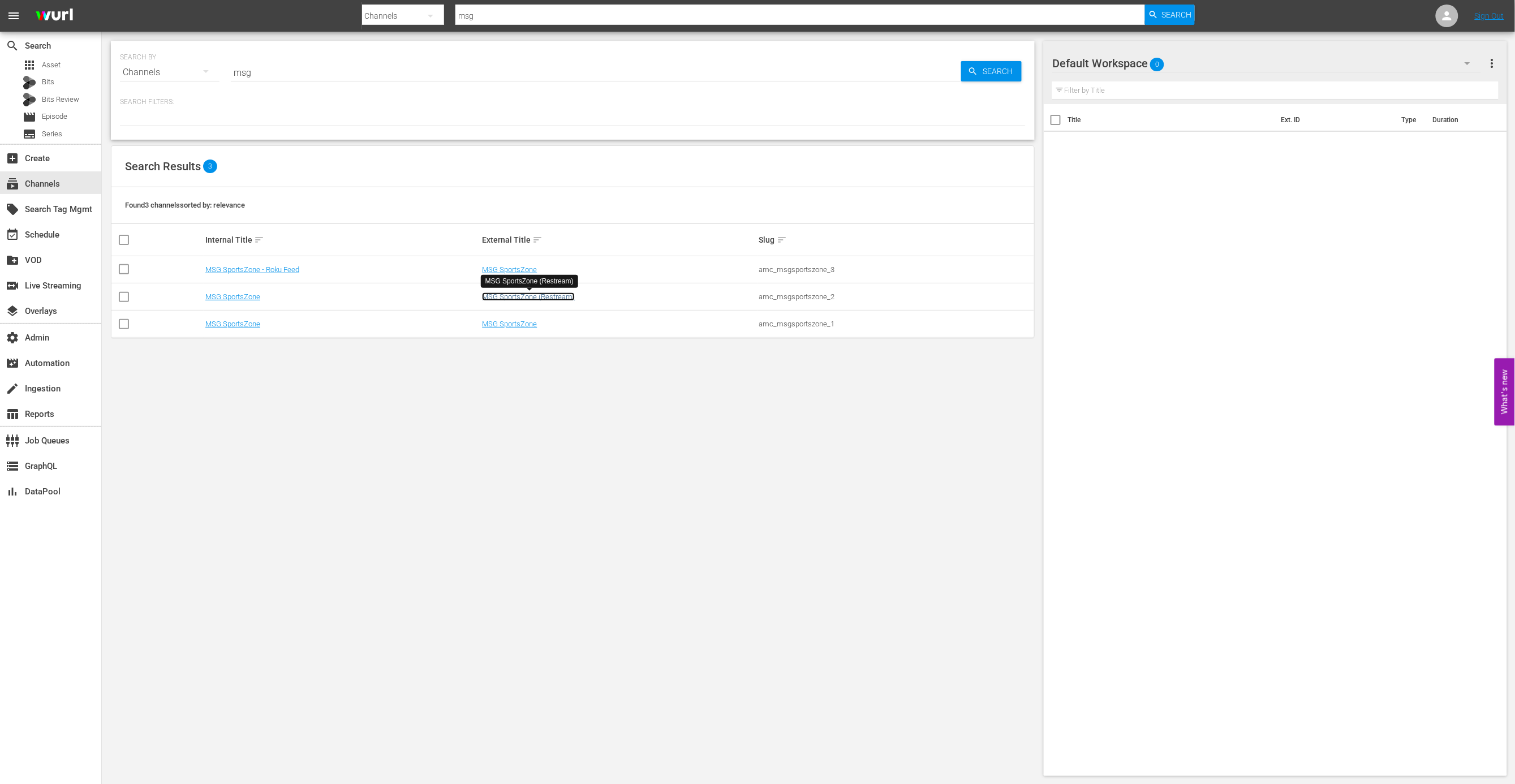
click at [534, 298] on link "MSG SportsZone (Restream)" at bounding box center [528, 296] width 93 height 9
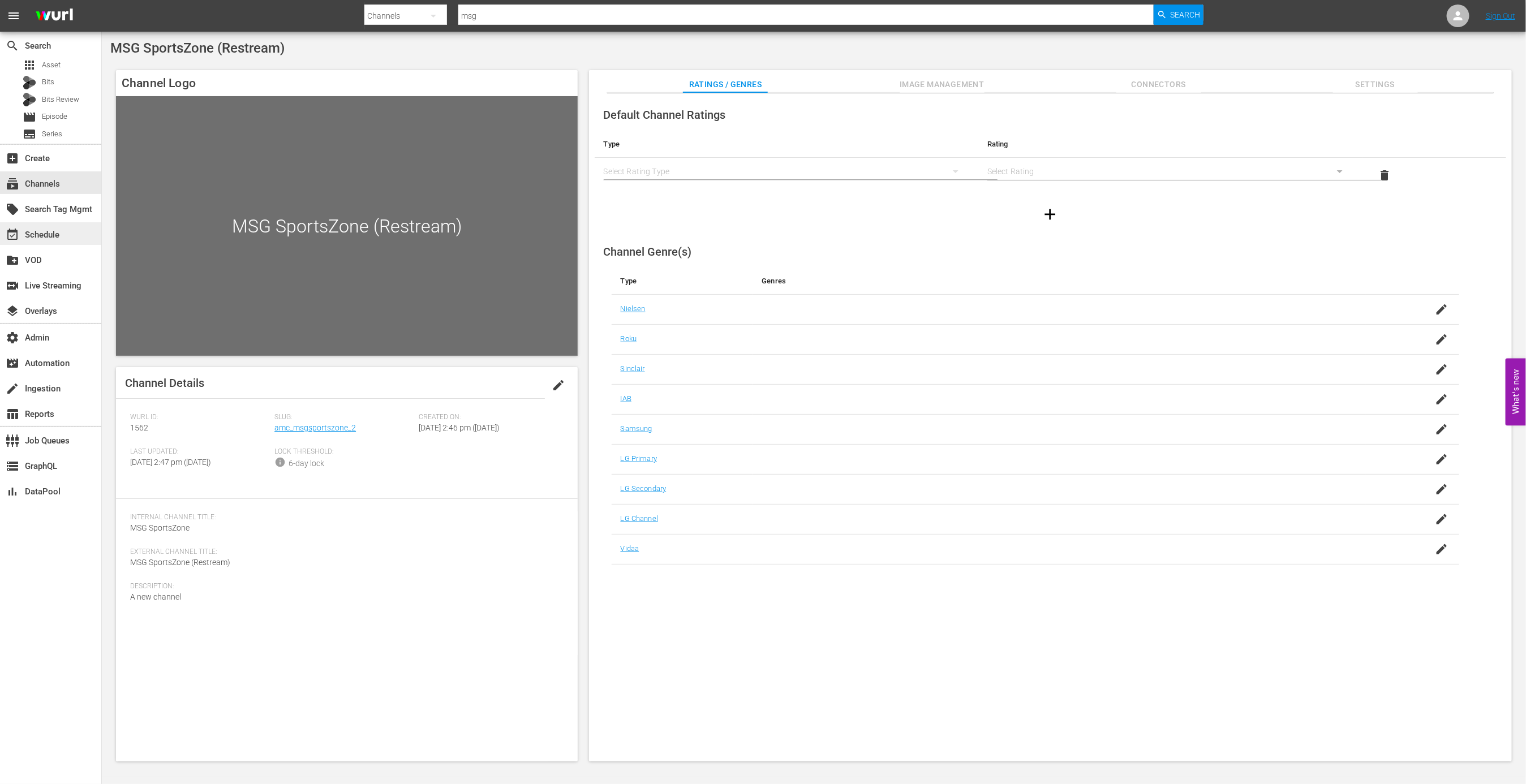
click at [53, 231] on div "event_available Schedule" at bounding box center [32, 233] width 63 height 10
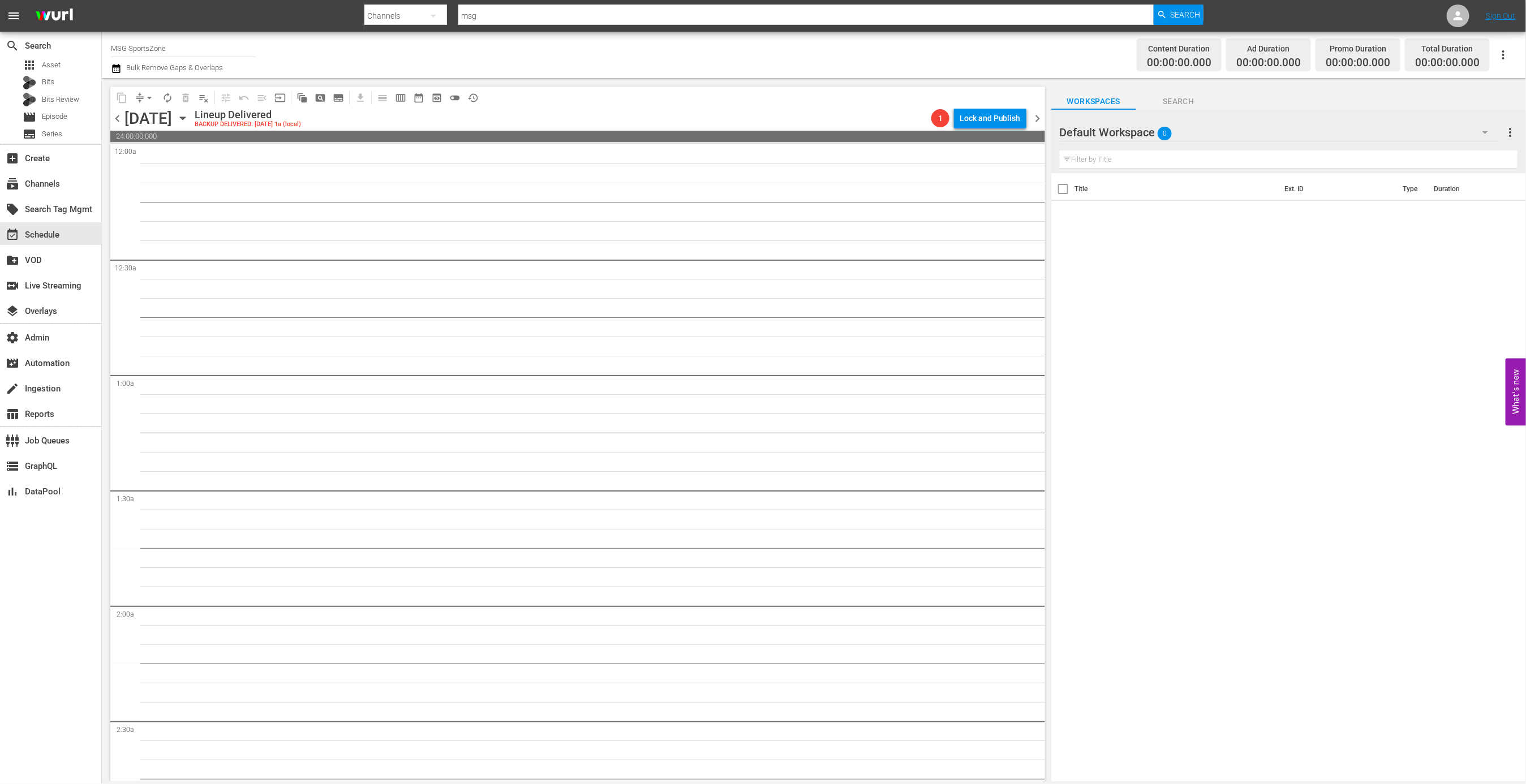
click at [67, 196] on div "local_offer Search Tag Mgmt" at bounding box center [50, 208] width 101 height 26
click at [43, 182] on div "subscriptions Channels" at bounding box center [32, 182] width 63 height 10
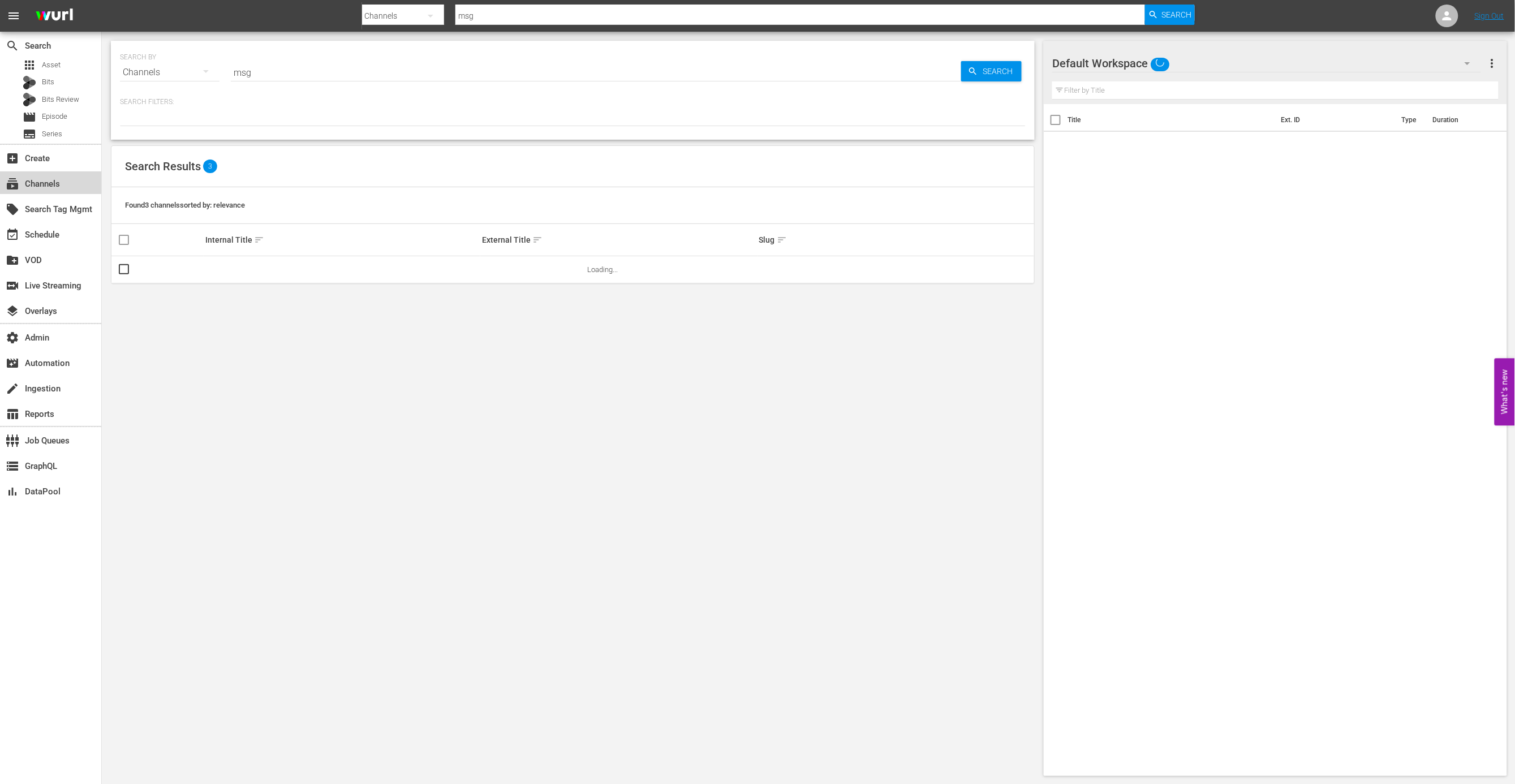
click at [43, 182] on div "subscriptions Channels" at bounding box center [32, 182] width 63 height 10
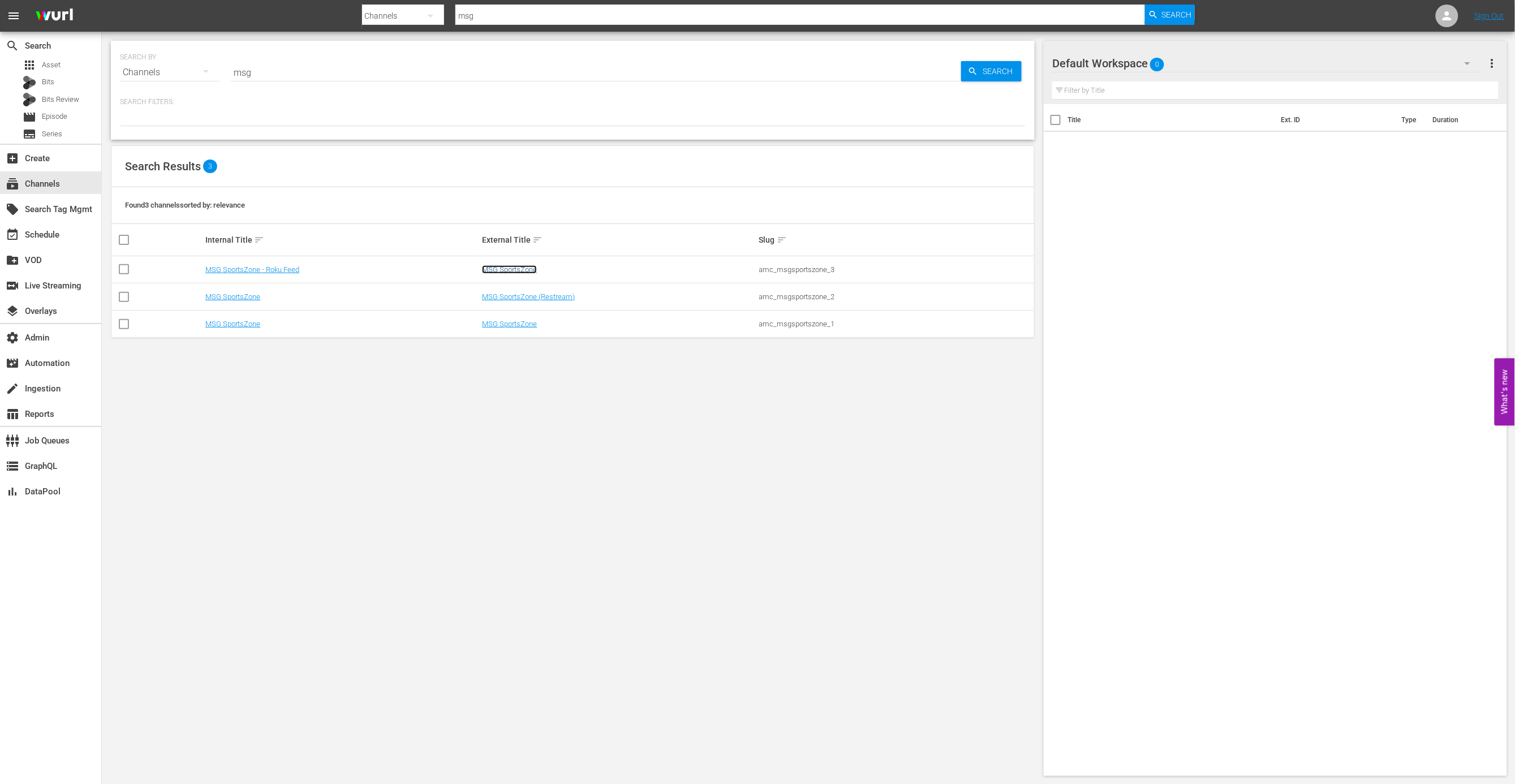
click at [526, 269] on link "MSG SportsZone" at bounding box center [509, 269] width 55 height 9
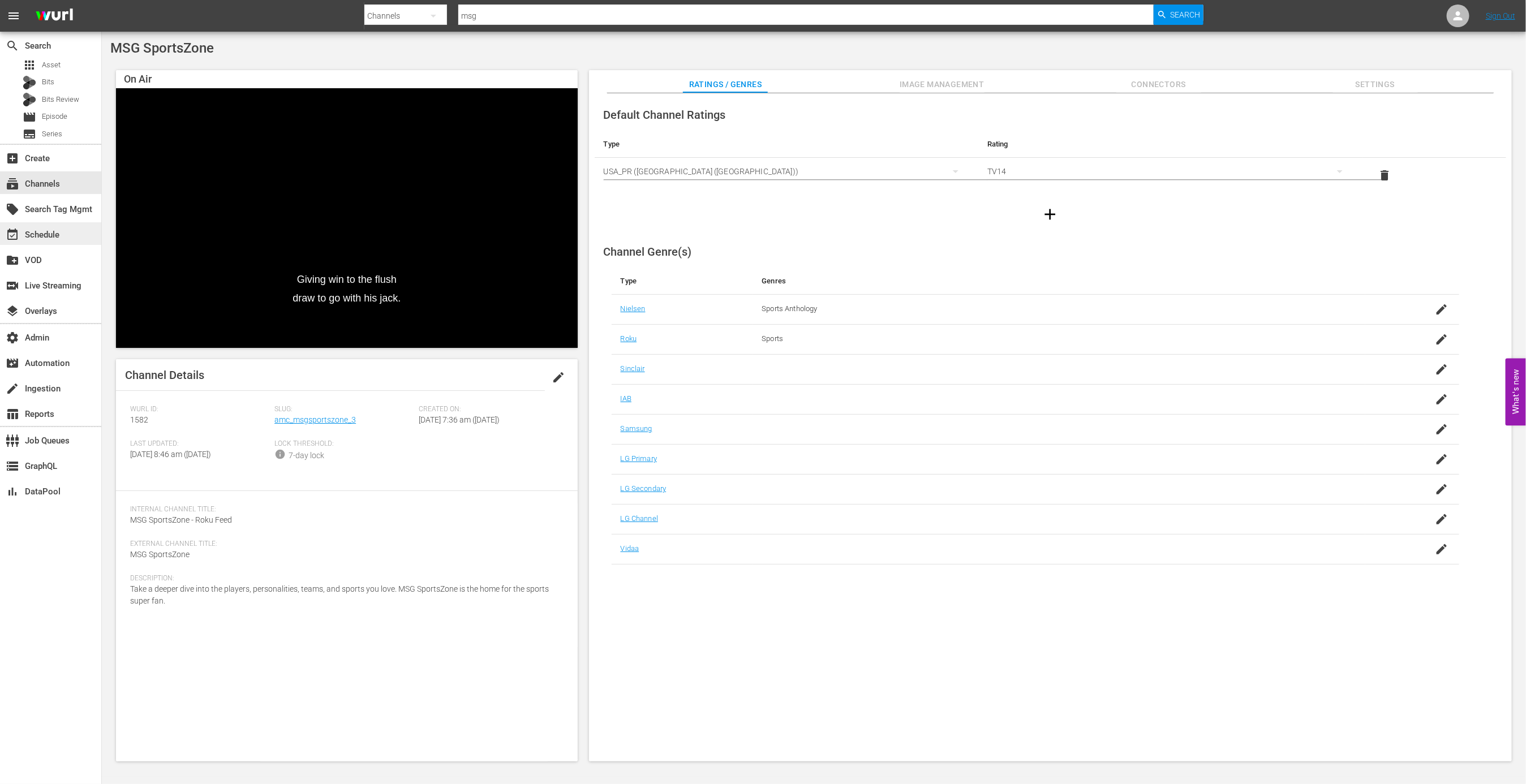
click at [52, 234] on div "event_available Schedule" at bounding box center [32, 233] width 63 height 10
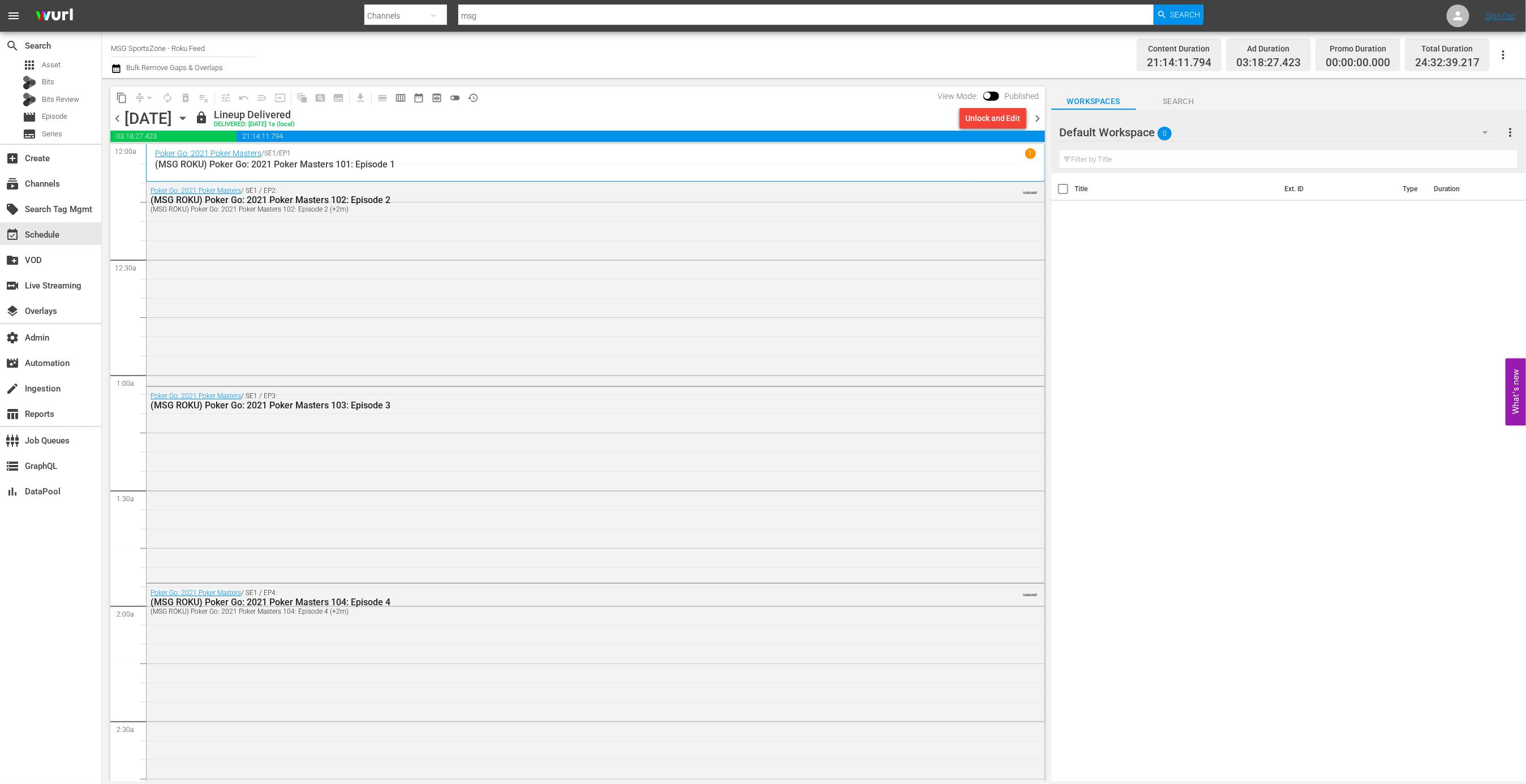
click at [1043, 117] on span "chevron_right" at bounding box center [1038, 118] width 14 height 14
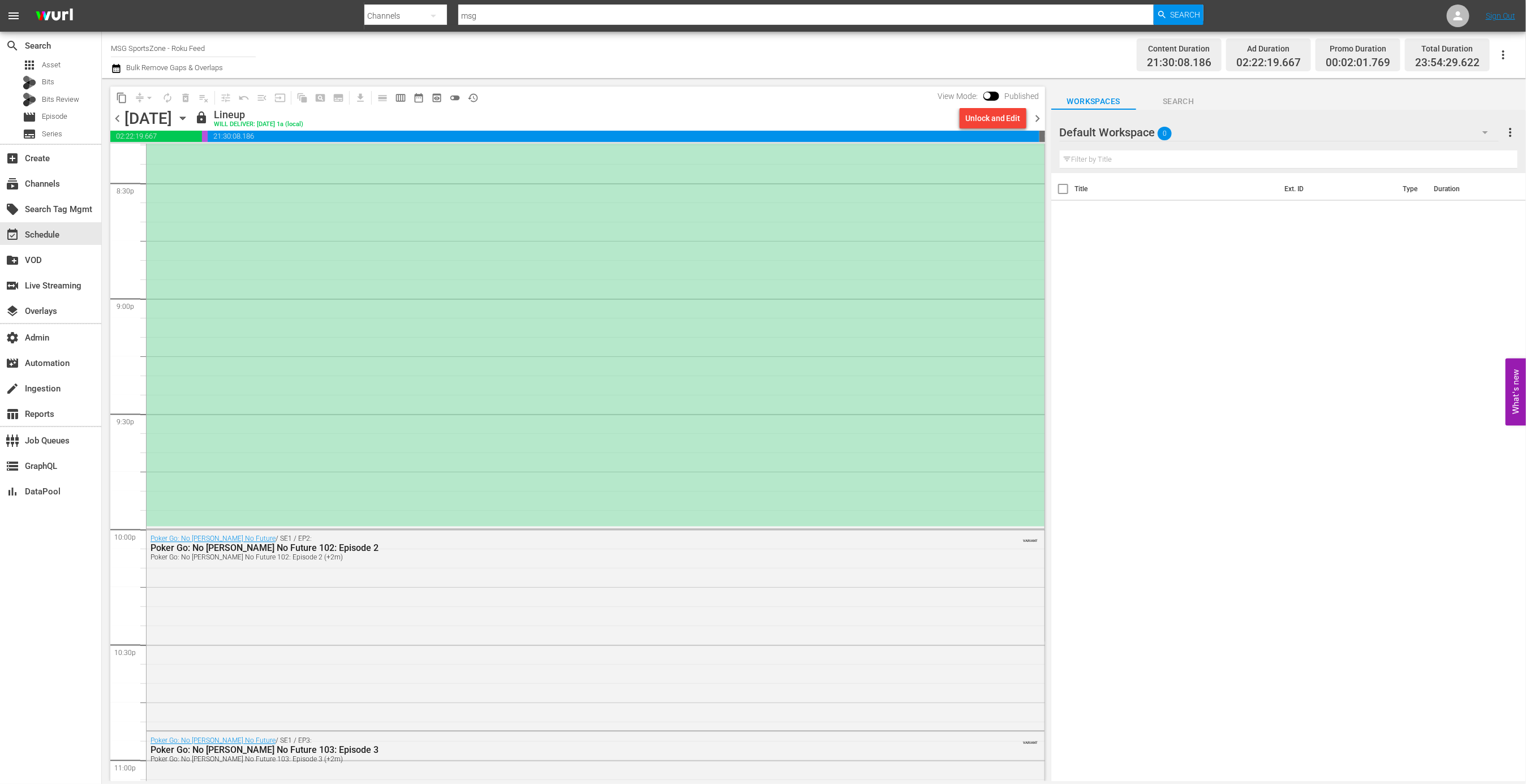
scroll to position [4281, 0]
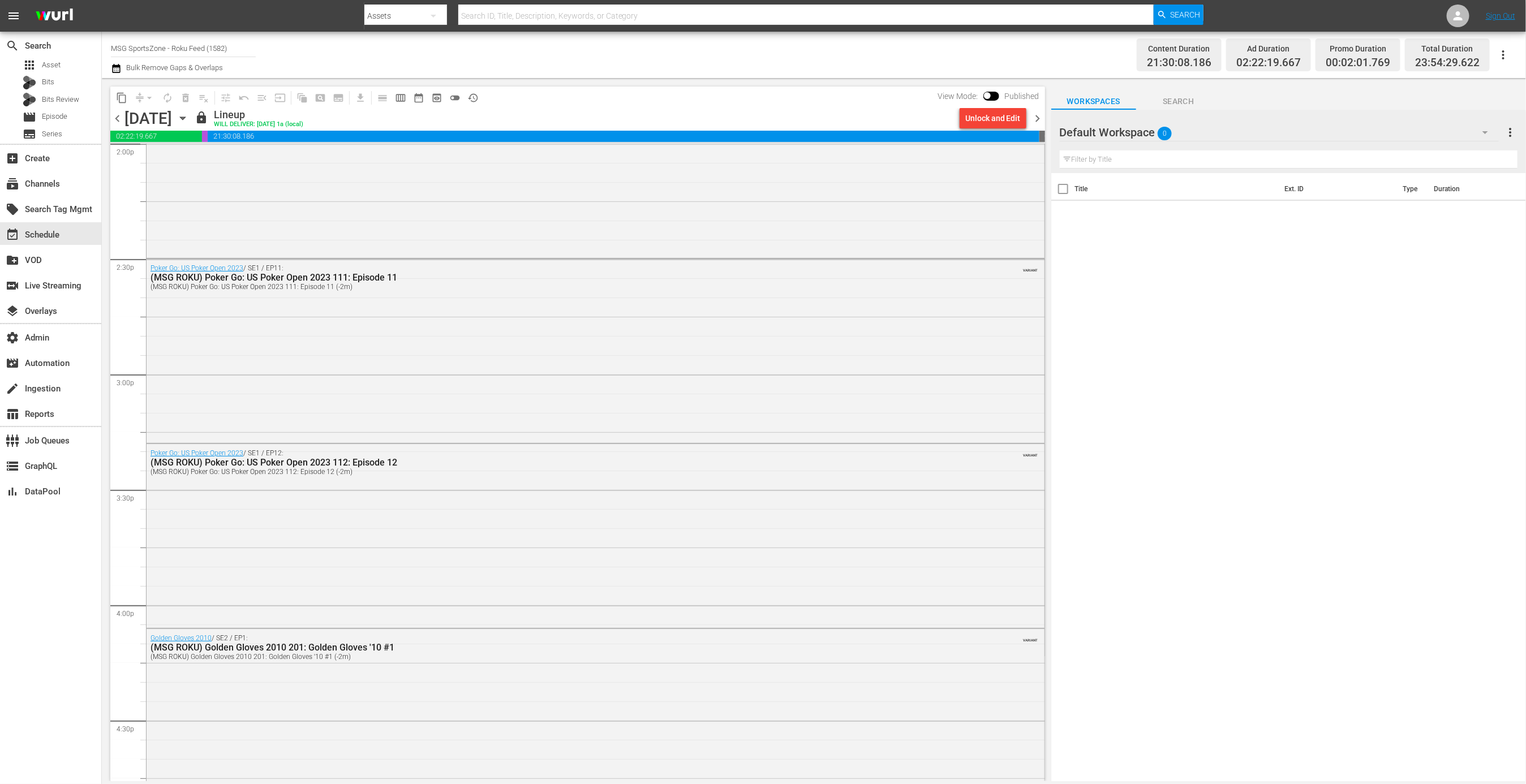
scroll to position [5043, 0]
